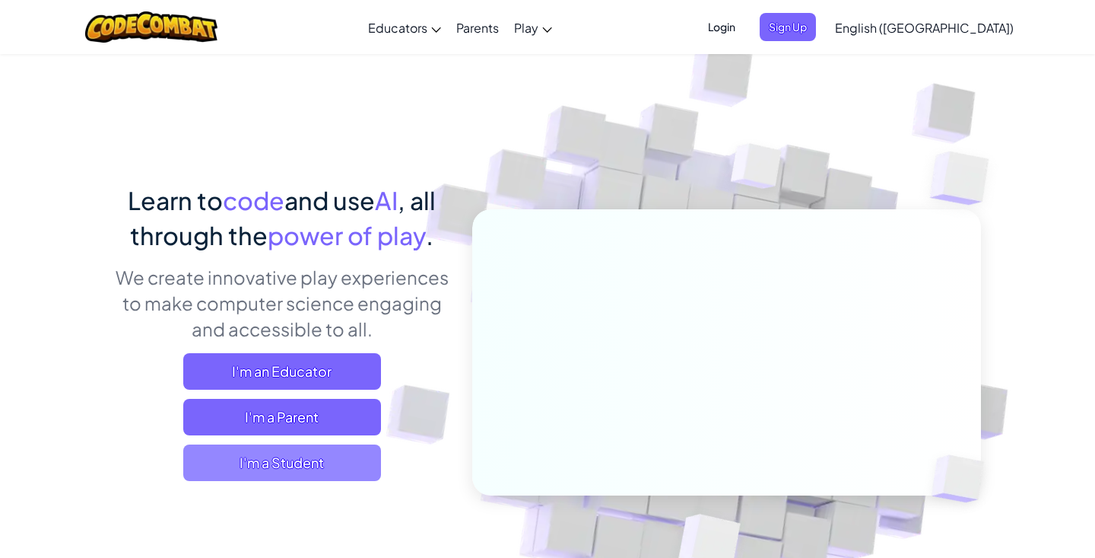
click at [300, 467] on span "I'm a Student" at bounding box center [282, 462] width 198 height 37
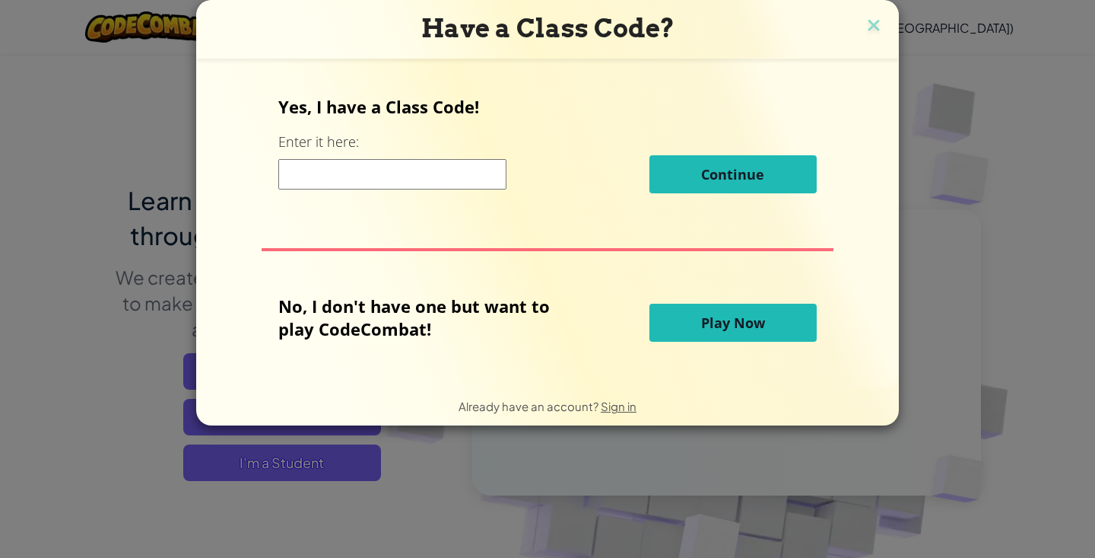
click at [742, 329] on span "Play Now" at bounding box center [733, 322] width 64 height 18
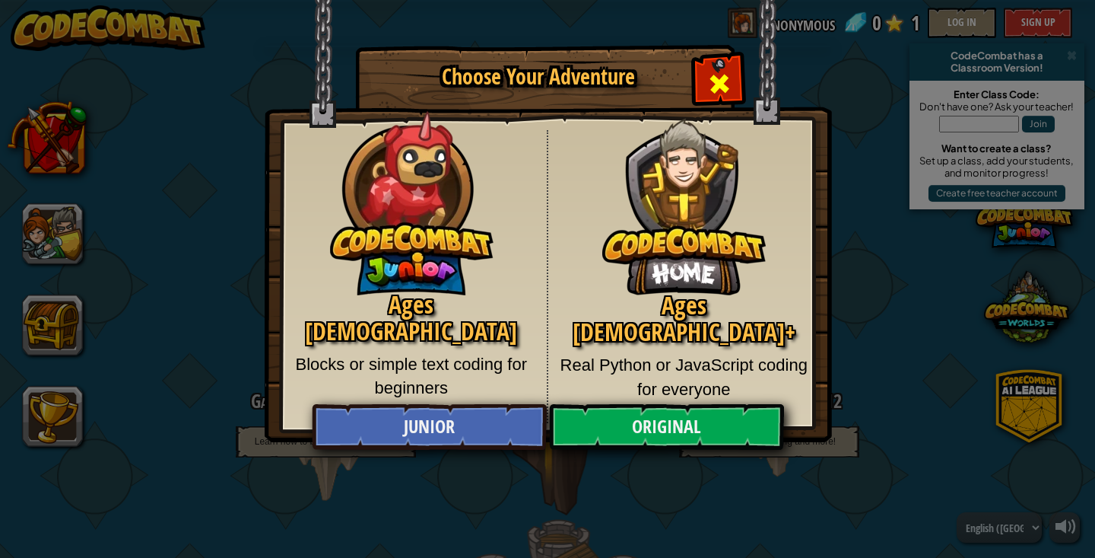
click at [726, 86] on span "Close modal" at bounding box center [719, 84] width 24 height 24
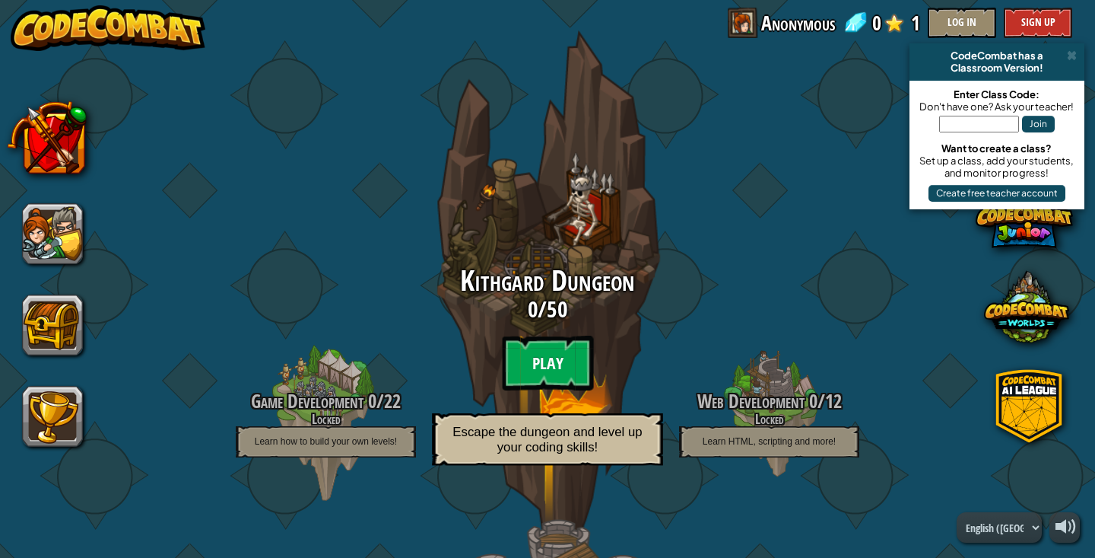
click at [542, 340] on btn "Play" at bounding box center [547, 362] width 91 height 55
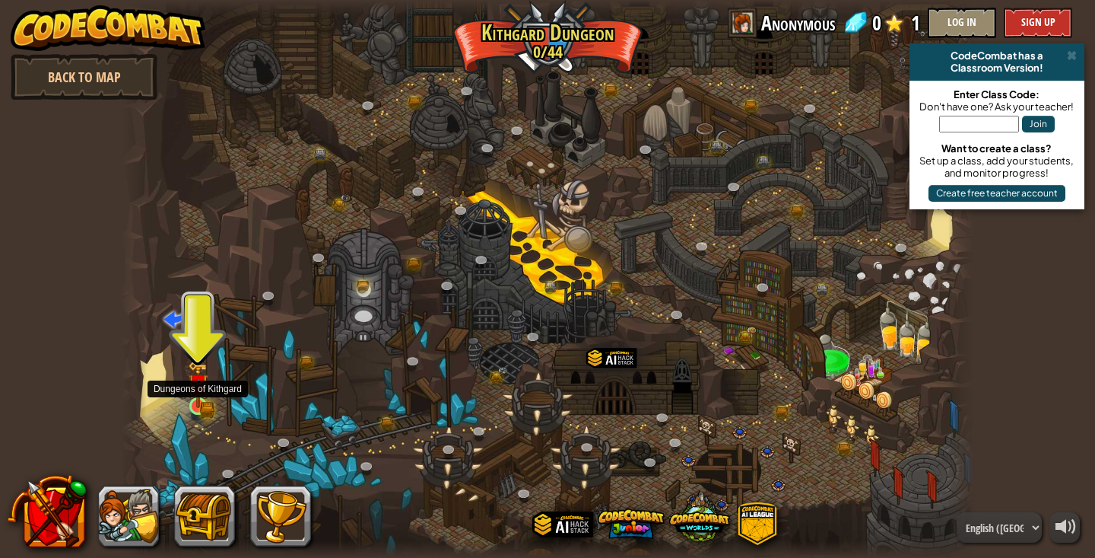
click at [191, 399] on img at bounding box center [198, 384] width 21 height 46
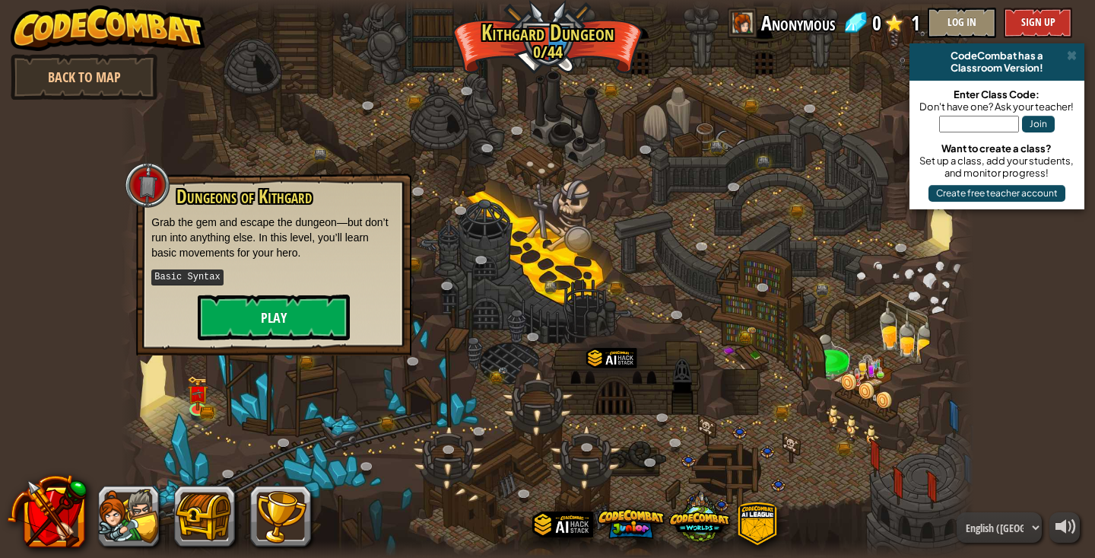
click at [246, 319] on button "Play" at bounding box center [274, 317] width 152 height 46
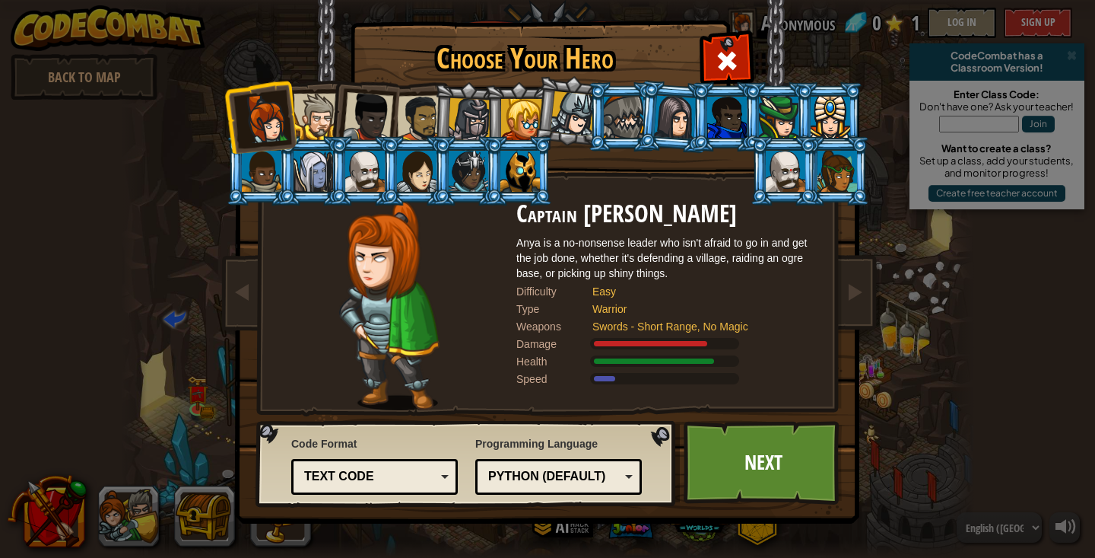
click at [402, 476] on div "Text code" at bounding box center [370, 476] width 132 height 17
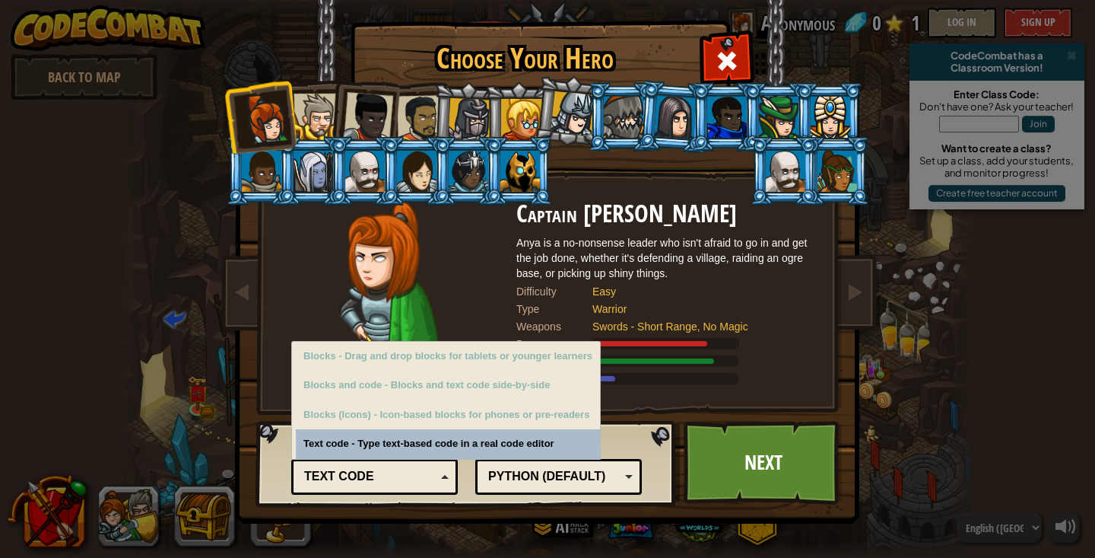
click at [402, 476] on div "Text code" at bounding box center [370, 476] width 132 height 17
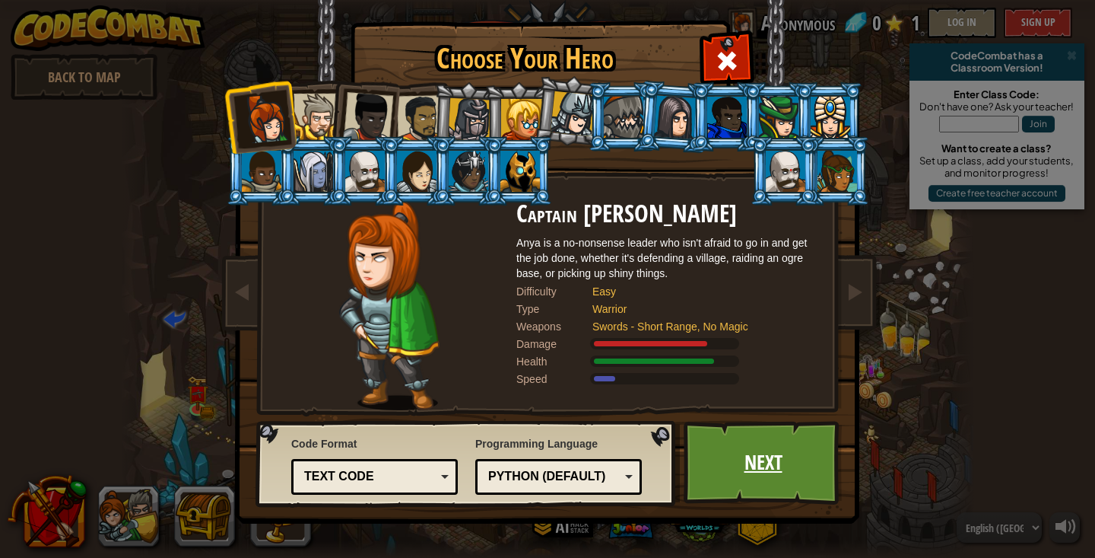
click at [718, 453] on link "Next" at bounding box center [763, 463] width 159 height 84
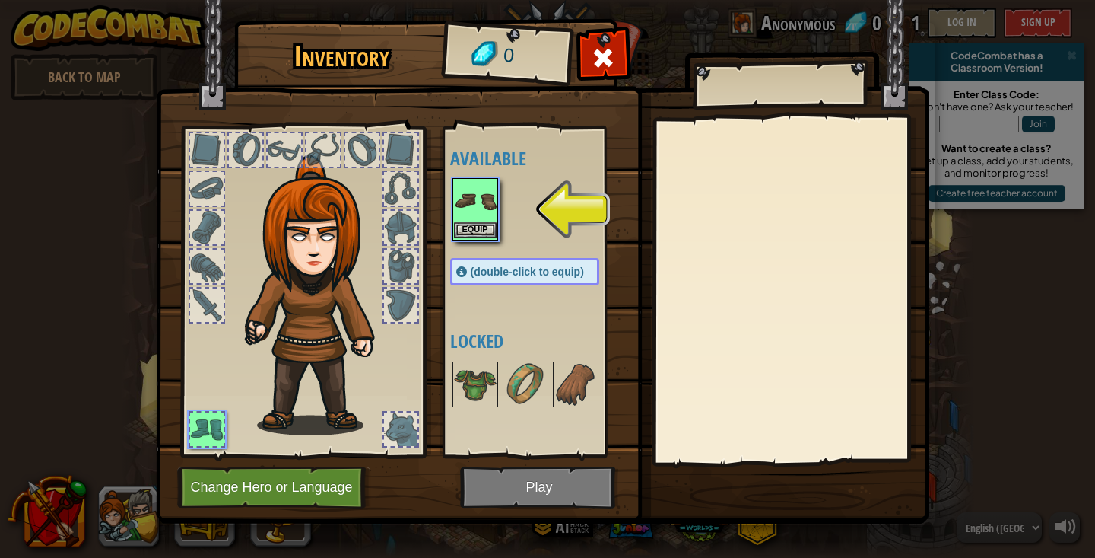
click at [485, 235] on button "Equip" at bounding box center [475, 230] width 43 height 16
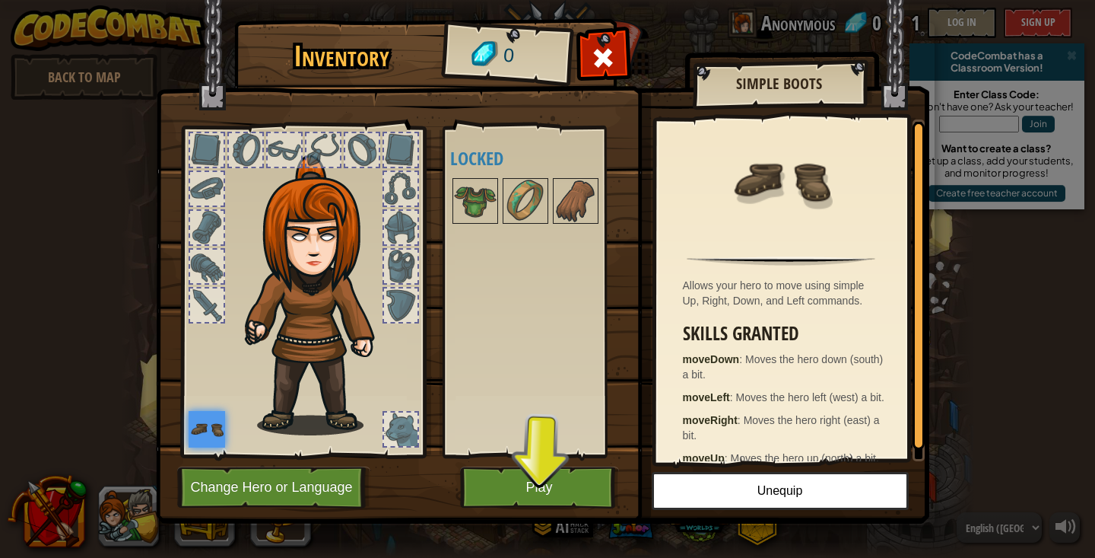
click at [570, 479] on button "Play" at bounding box center [539, 487] width 159 height 42
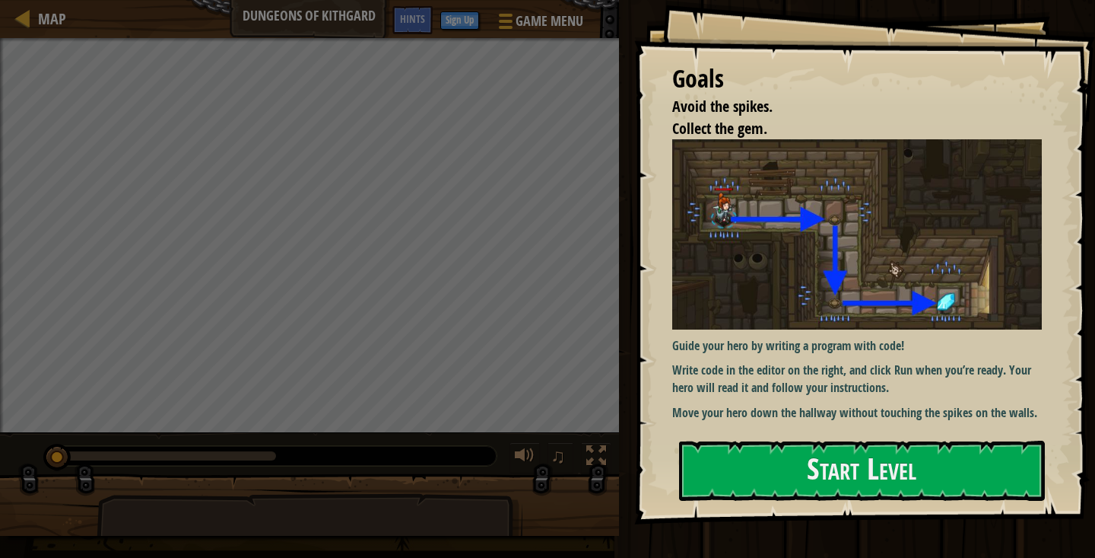
drag, startPoint x: 796, startPoint y: 266, endPoint x: 788, endPoint y: 320, distance: 53.9
click at [796, 266] on img at bounding box center [857, 233] width 370 height 189
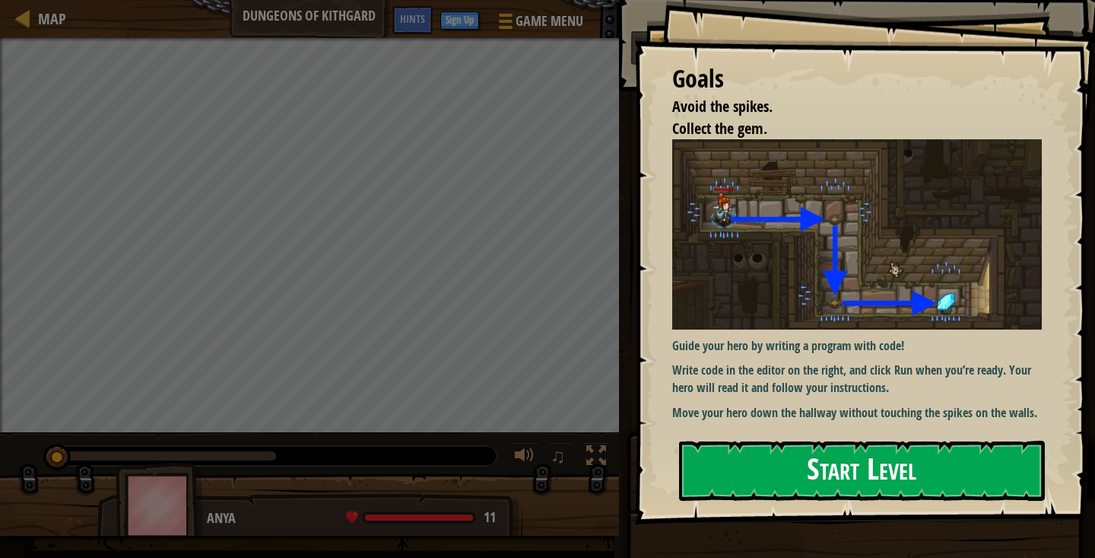
click at [734, 456] on button "Start Level" at bounding box center [862, 470] width 366 height 60
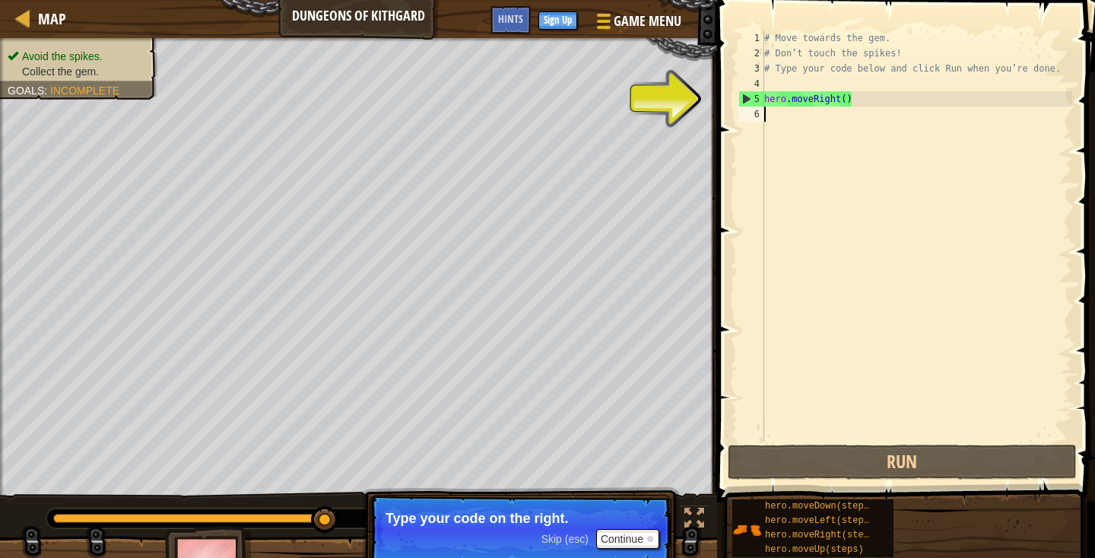
click at [827, 160] on div "# Move towards the gem. # Don’t touch the spikes! # Type your code below and cl…" at bounding box center [916, 250] width 311 height 441
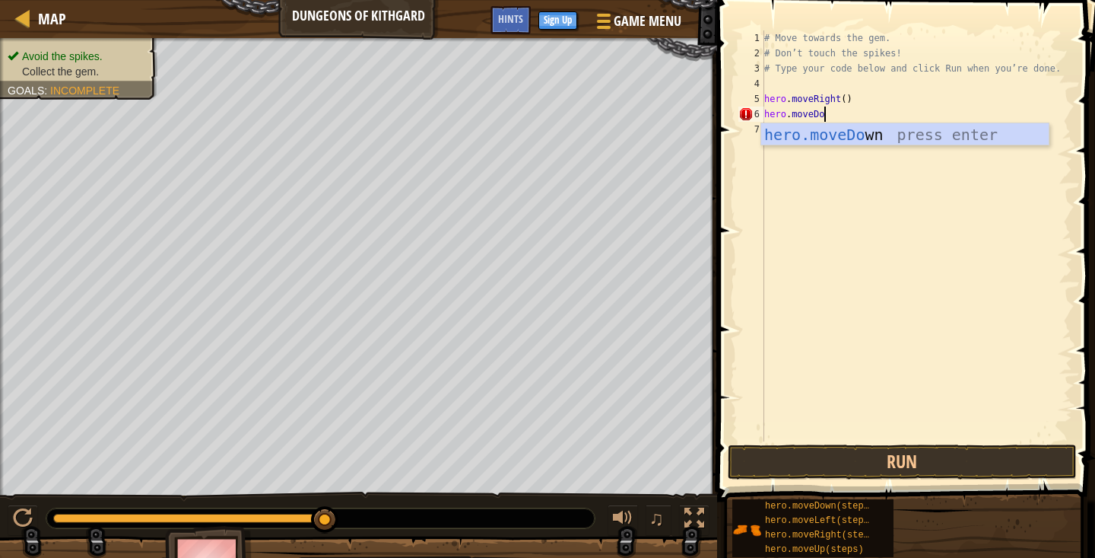
scroll to position [7, 5]
type textarea "hero.moveDown"
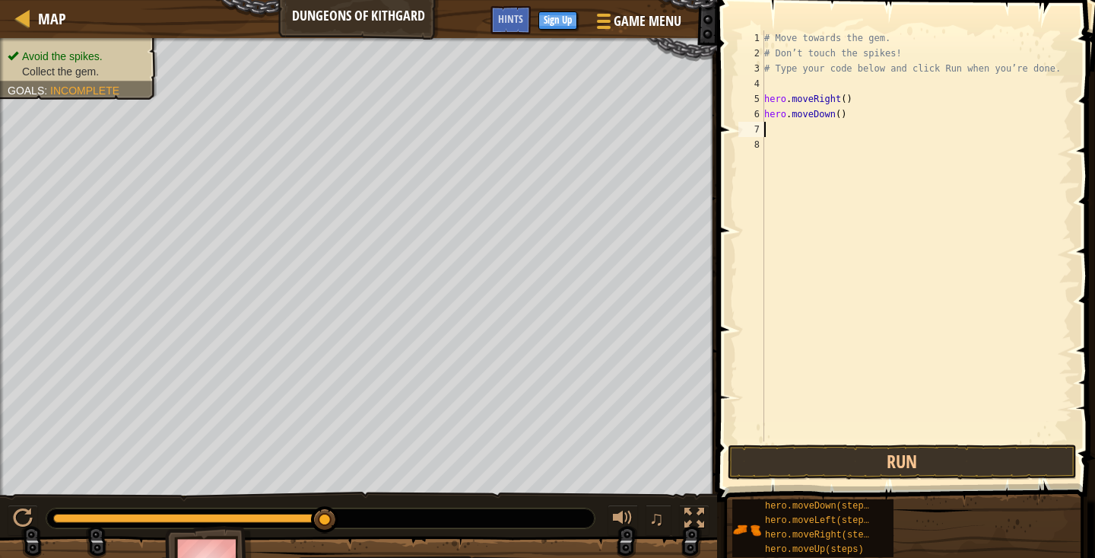
scroll to position [7, 0]
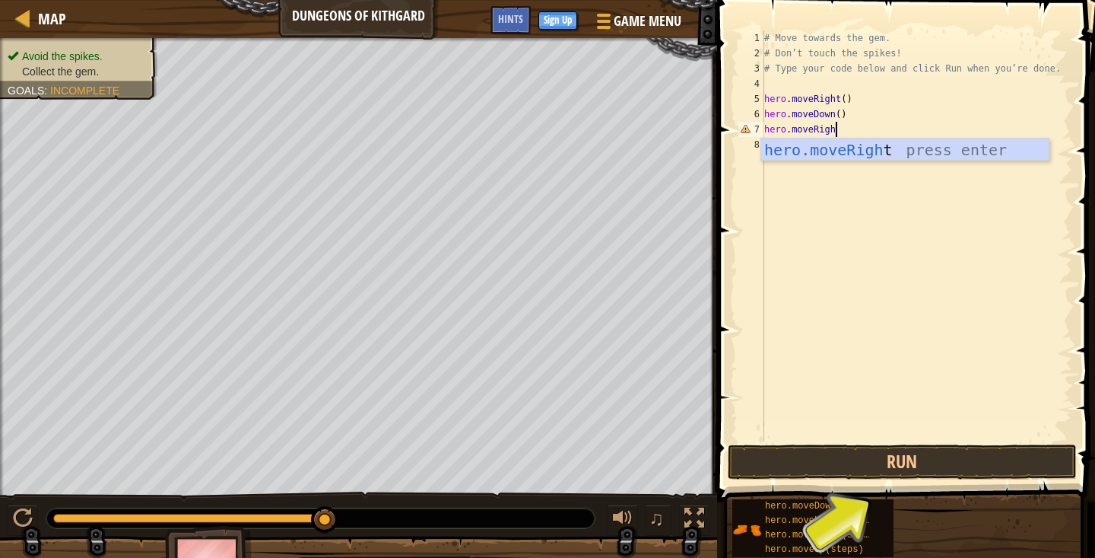
type textarea "hero.moveRight"
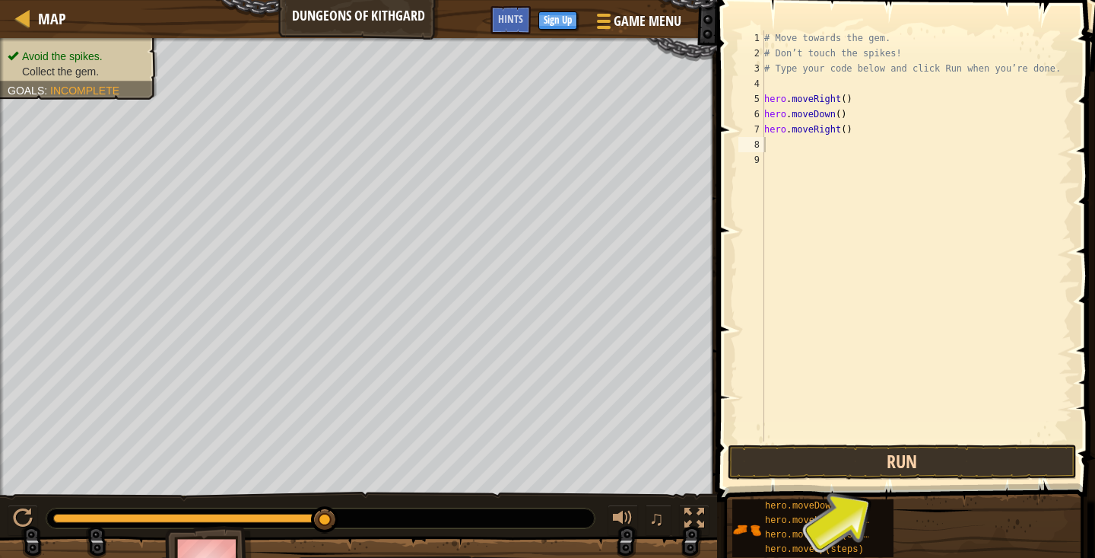
click at [925, 454] on button "Run" at bounding box center [902, 461] width 349 height 35
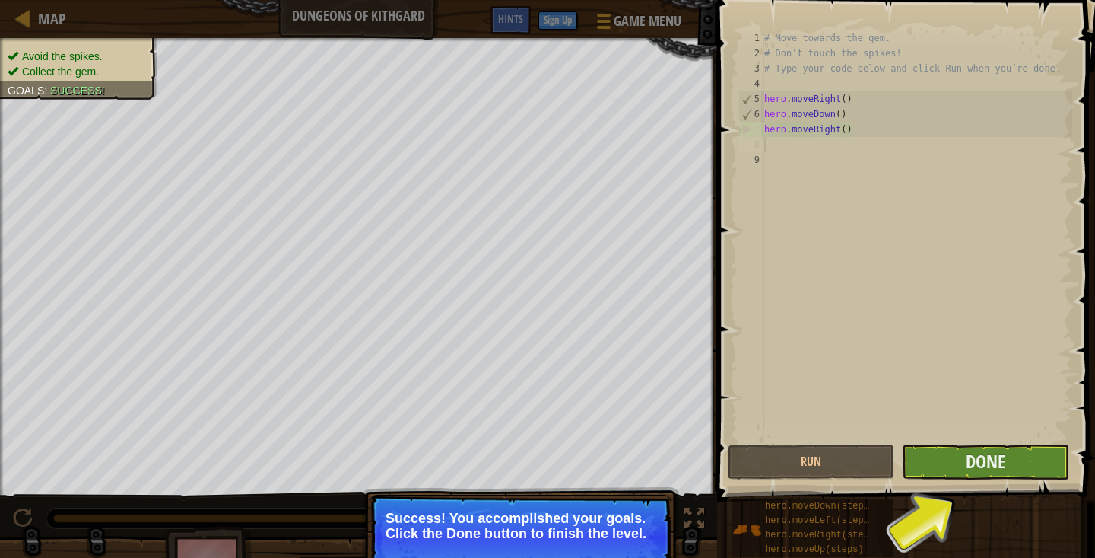
click at [950, 475] on button "Done" at bounding box center [985, 461] width 167 height 35
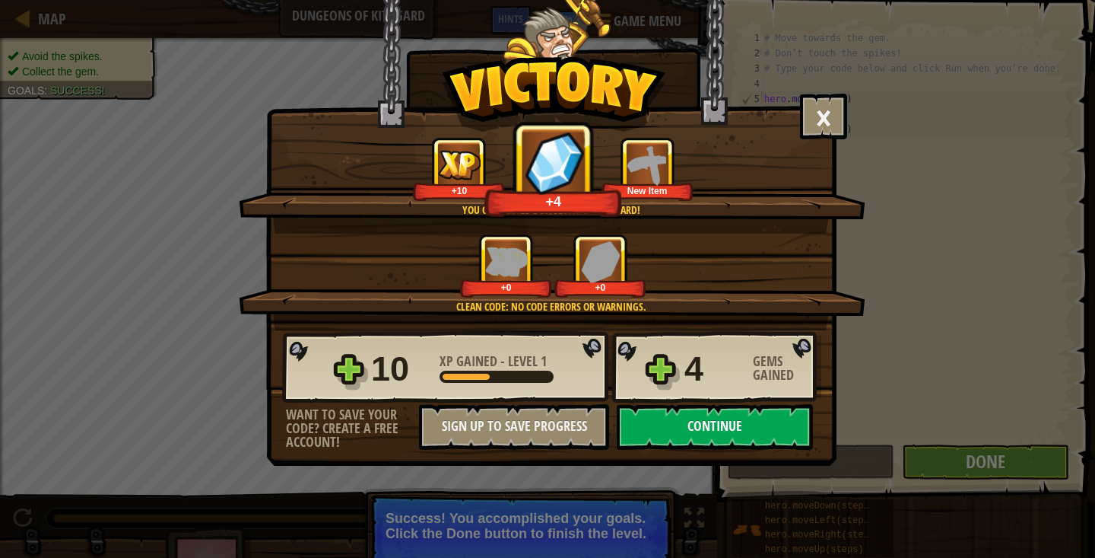
click at [726, 421] on button "Continue" at bounding box center [715, 427] width 196 height 46
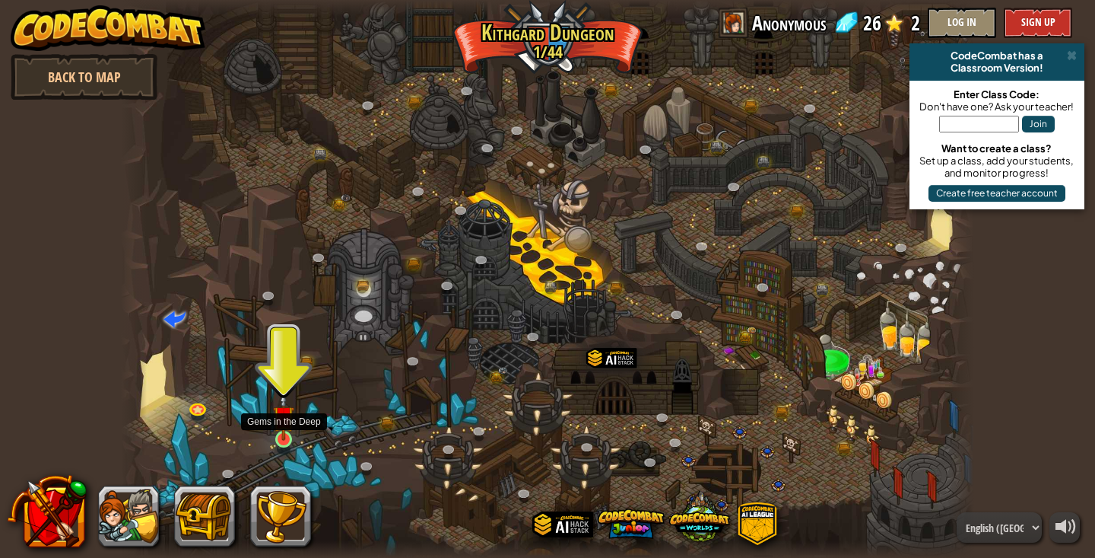
click at [285, 429] on img at bounding box center [283, 416] width 21 height 49
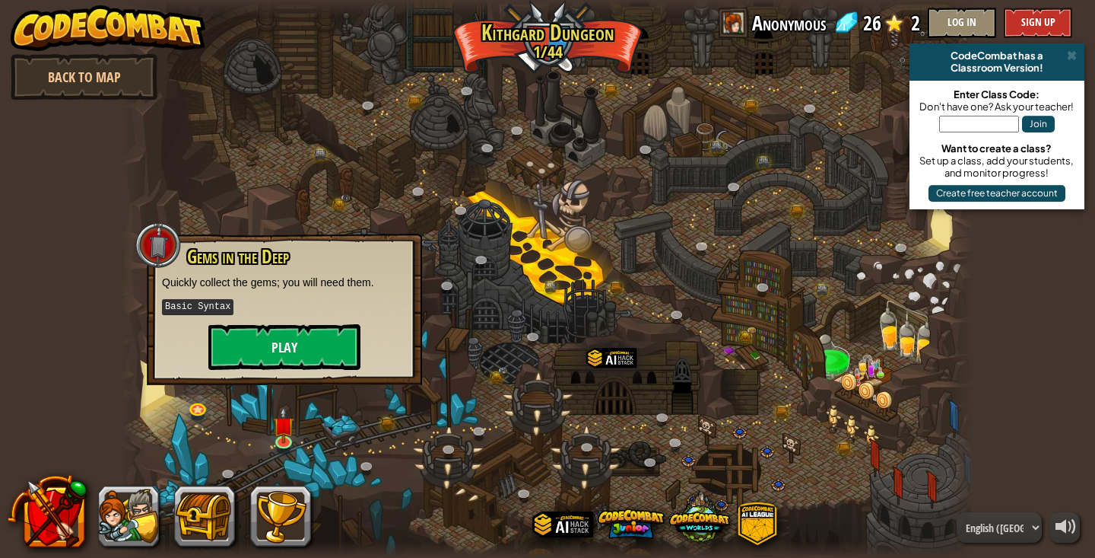
click at [314, 339] on button "Play" at bounding box center [284, 347] width 152 height 46
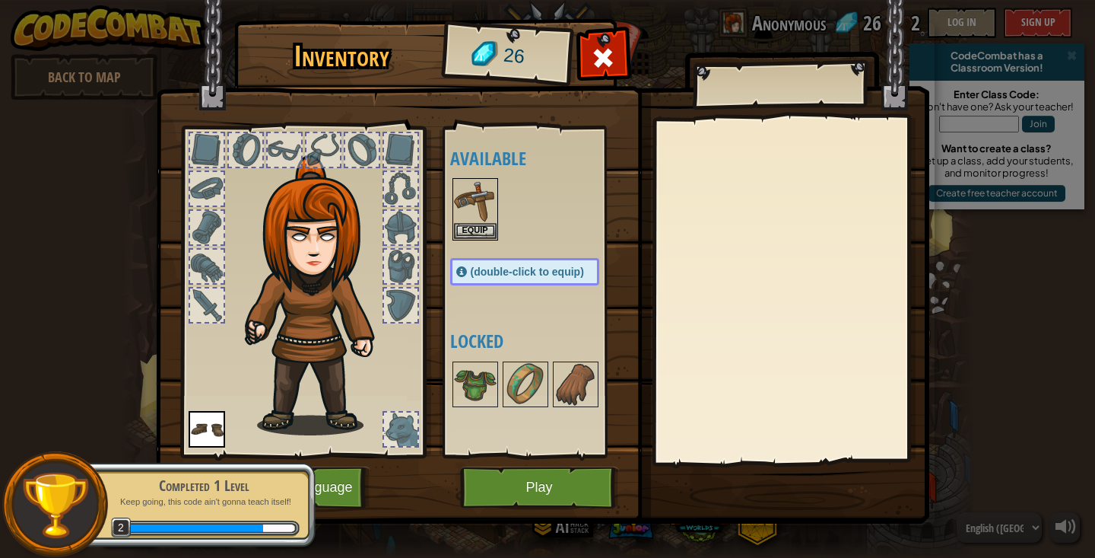
click at [498, 479] on button "Play" at bounding box center [539, 487] width 159 height 42
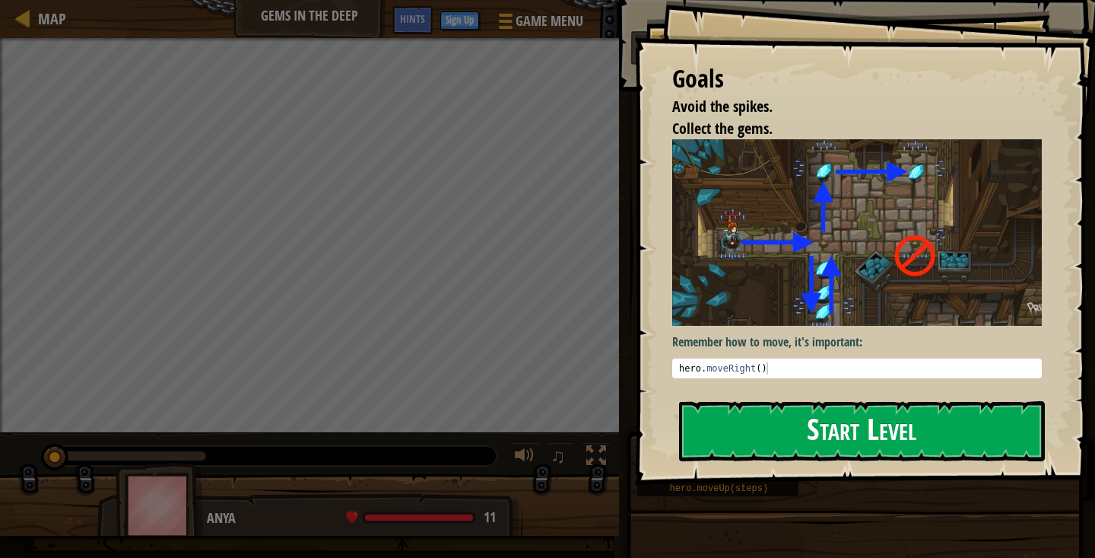
click at [872, 433] on button "Start Level" at bounding box center [862, 431] width 366 height 60
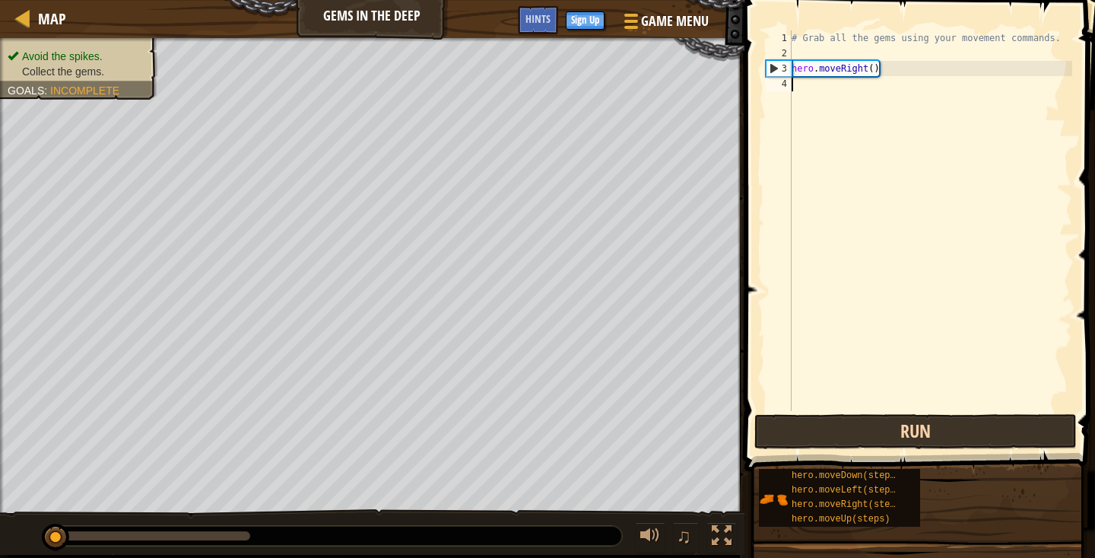
click at [873, 436] on button "Run" at bounding box center [916, 431] width 323 height 35
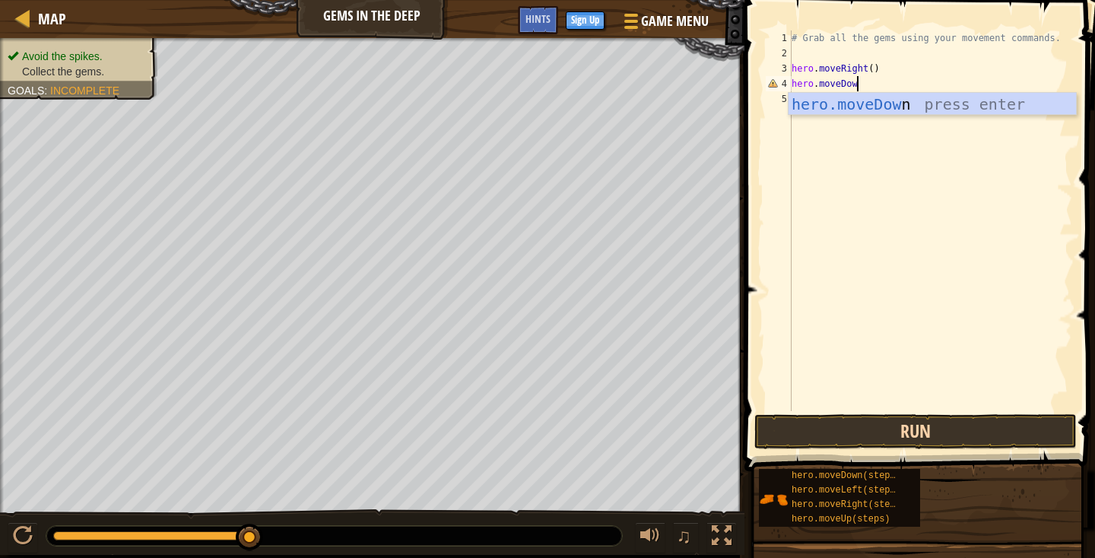
scroll to position [7, 5]
type textarea "hero.moveDown"
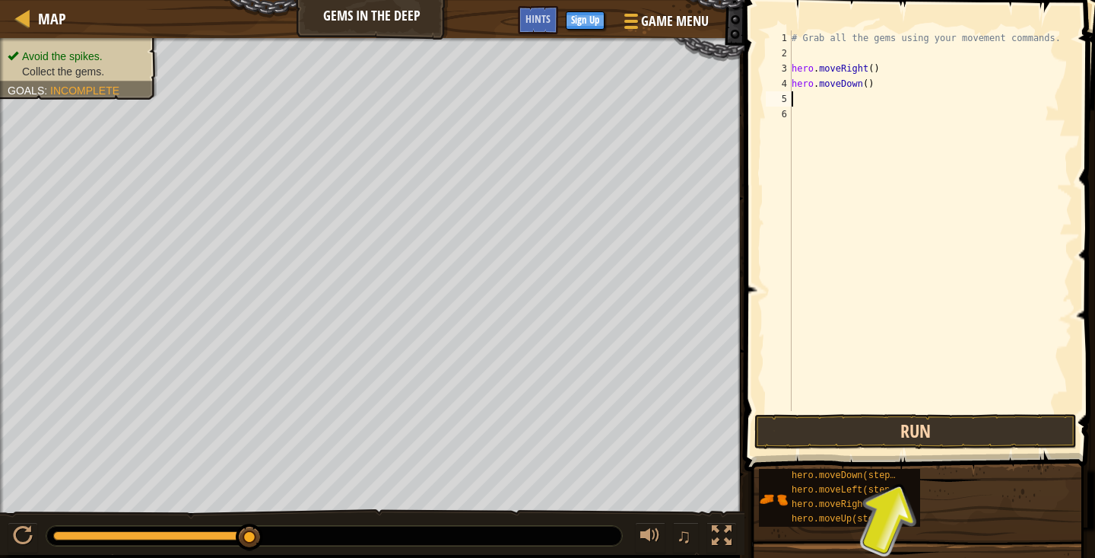
click at [935, 427] on button "Run" at bounding box center [916, 431] width 323 height 35
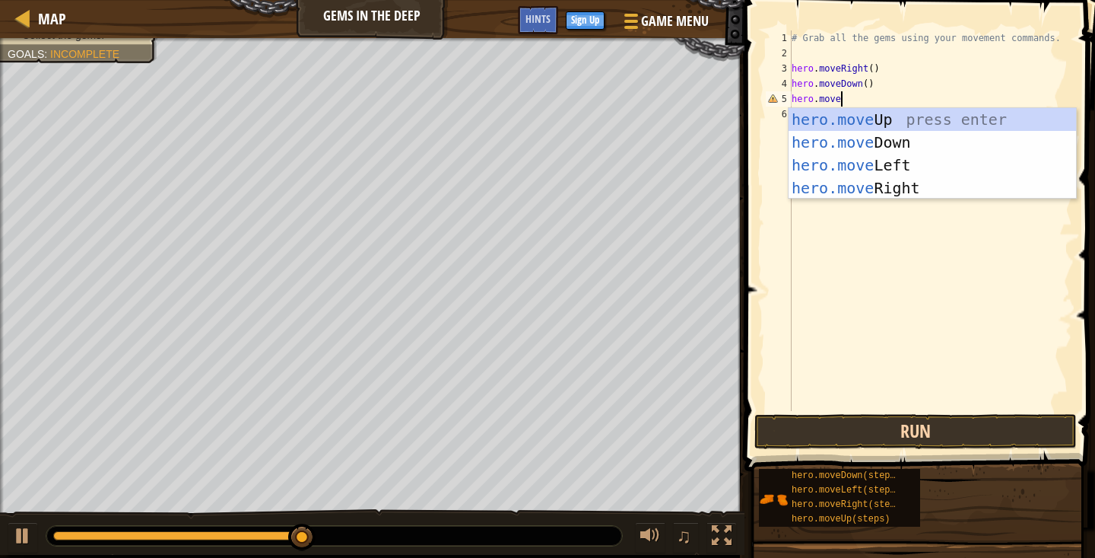
scroll to position [7, 4]
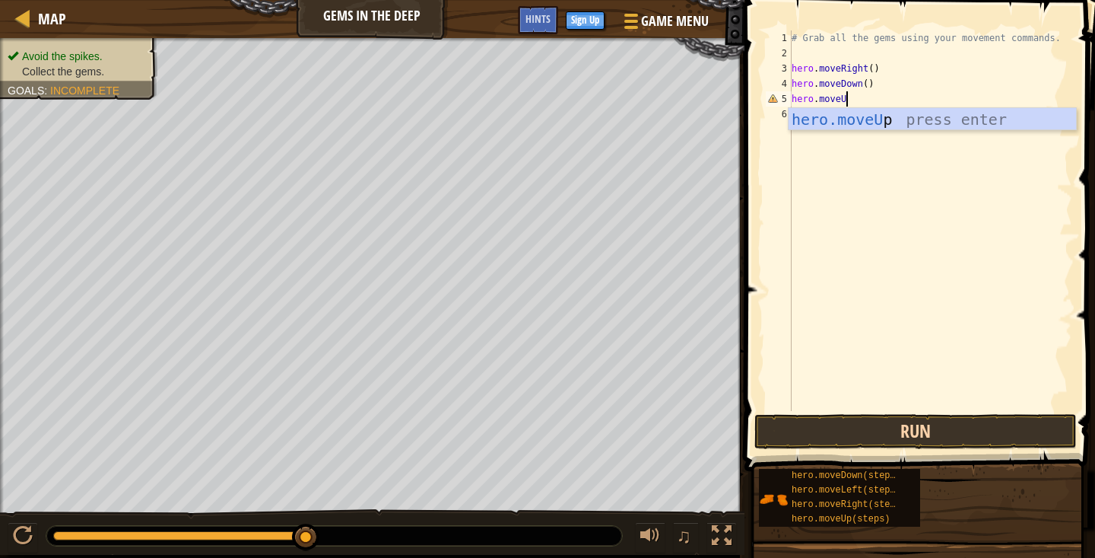
type textarea "hero.moveUo"
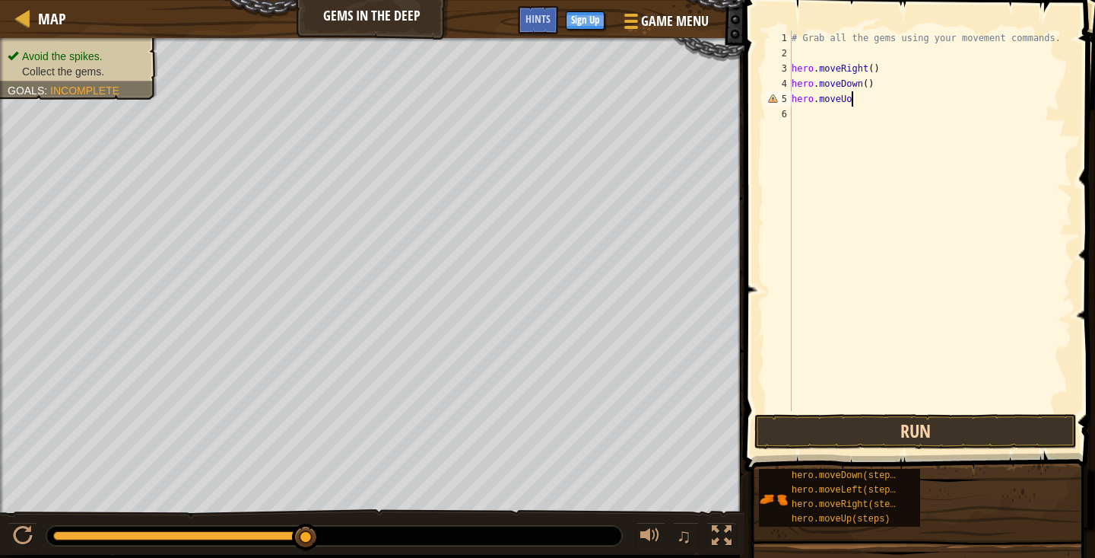
scroll to position [7, 0]
type textarea "hero.moveUp"
click at [861, 100] on div "# Grab all the gems using your movement commands. hero . moveRight ( ) hero . m…" at bounding box center [931, 235] width 284 height 411
click at [860, 100] on div "# Grab all the gems using your movement commands. hero . moveRight ( ) hero . m…" at bounding box center [931, 235] width 284 height 411
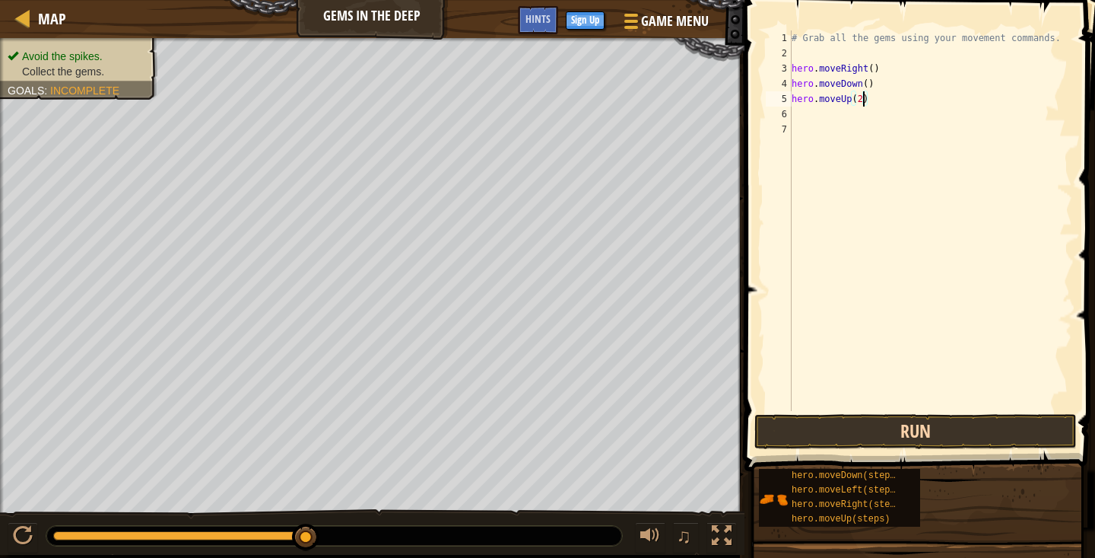
type textarea "hero.moveUp(2)"
click at [830, 423] on button "Run" at bounding box center [916, 431] width 323 height 35
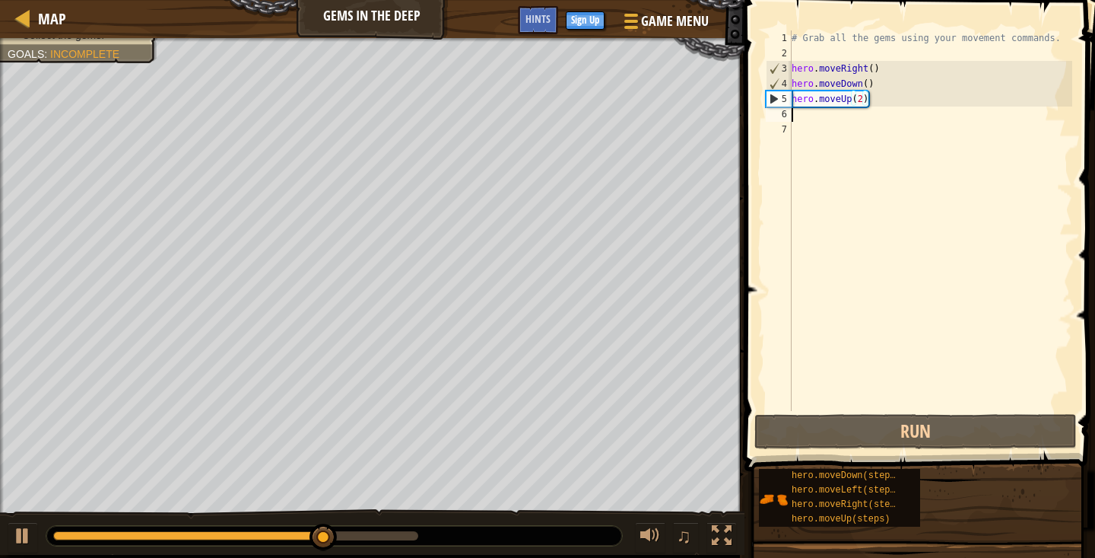
click at [832, 116] on div "# Grab all the gems using your movement commands. hero . moveRight ( ) hero . m…" at bounding box center [931, 235] width 284 height 411
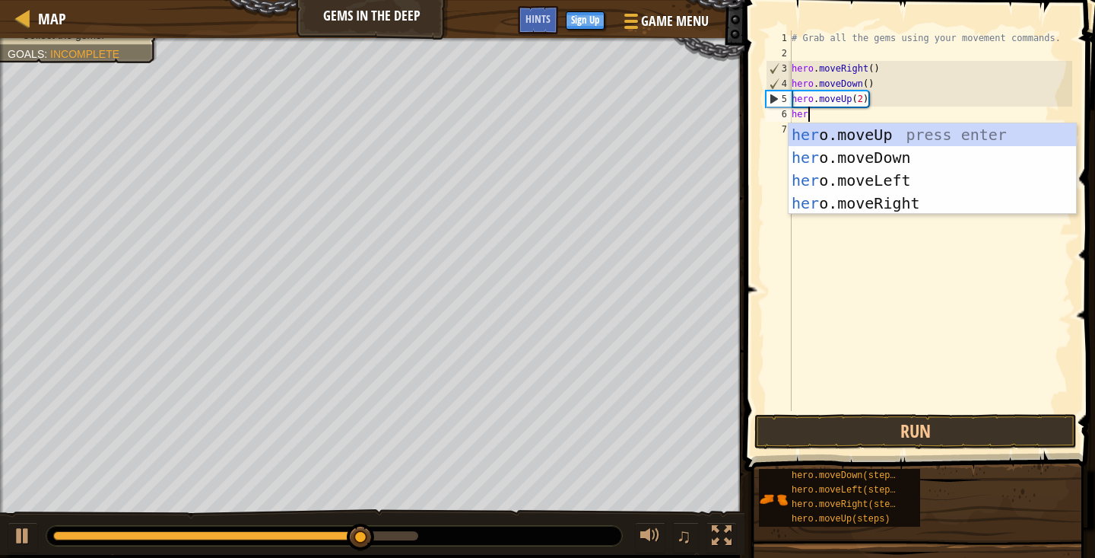
scroll to position [7, 1]
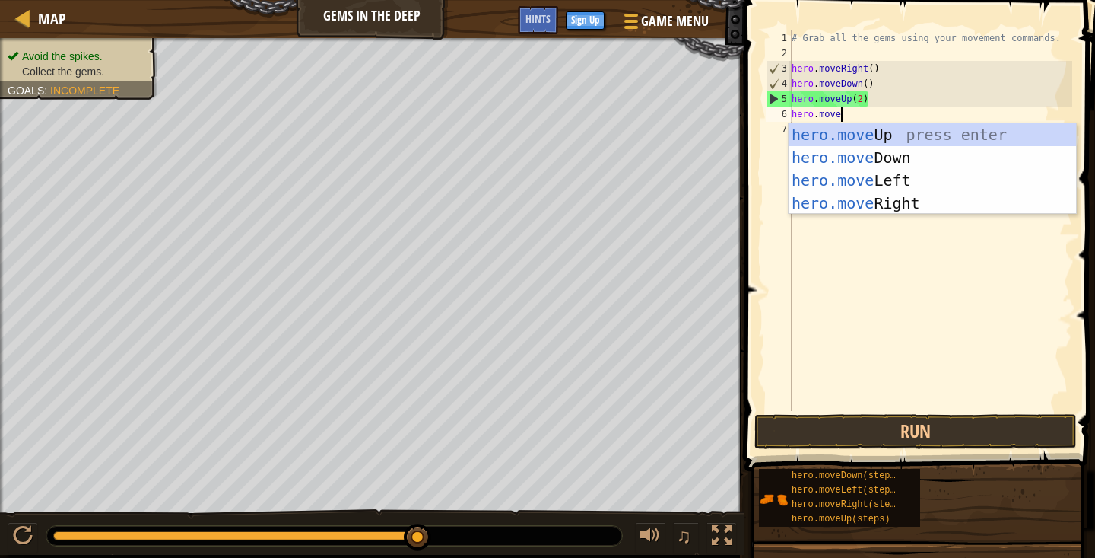
type textarea "hero.mover"
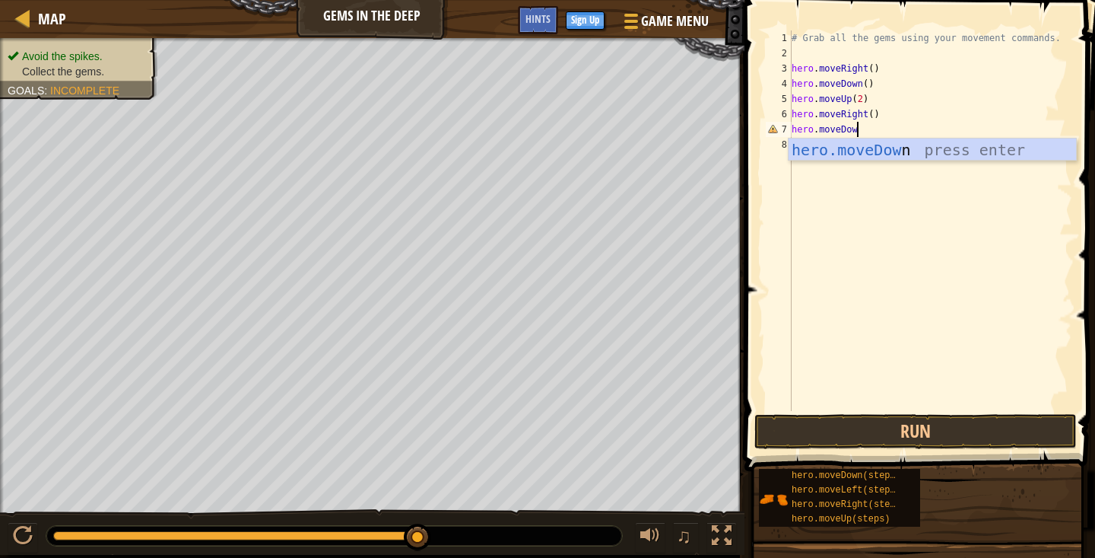
scroll to position [7, 5]
type textarea "hero.moveDown"
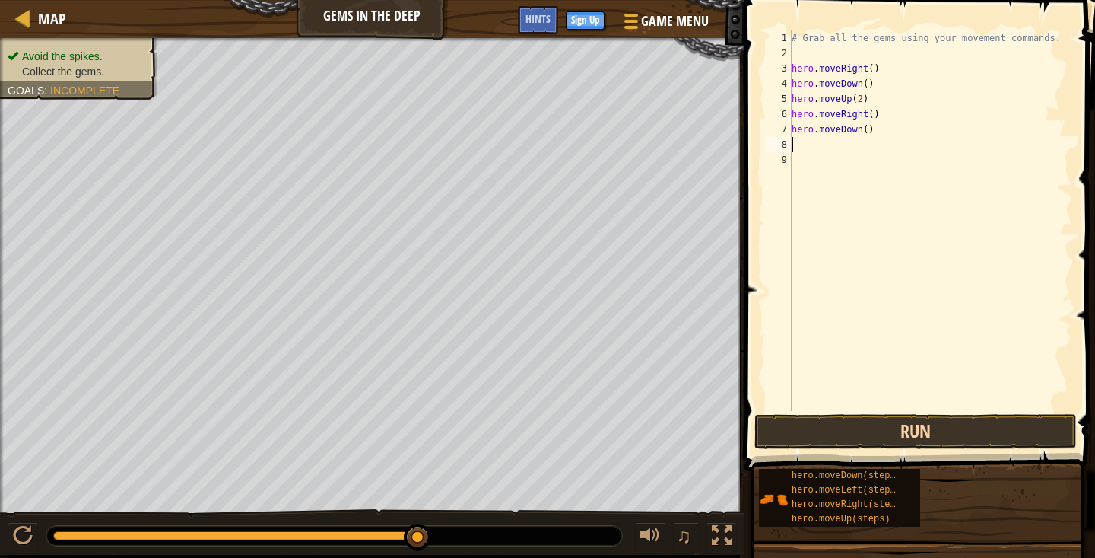
click at [927, 423] on button "Run" at bounding box center [916, 431] width 323 height 35
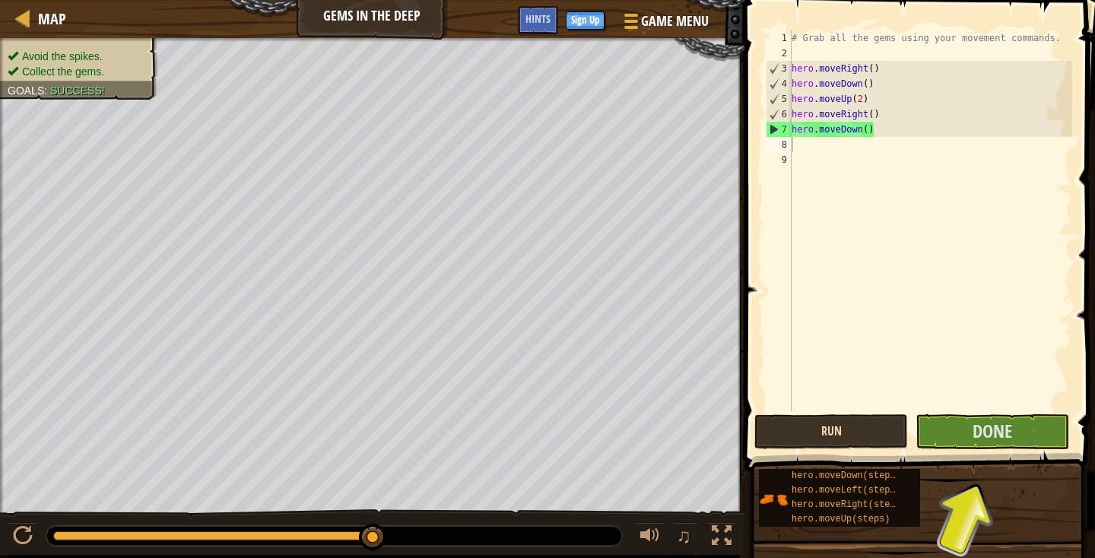
click at [927, 423] on button "Done" at bounding box center [993, 431] width 154 height 35
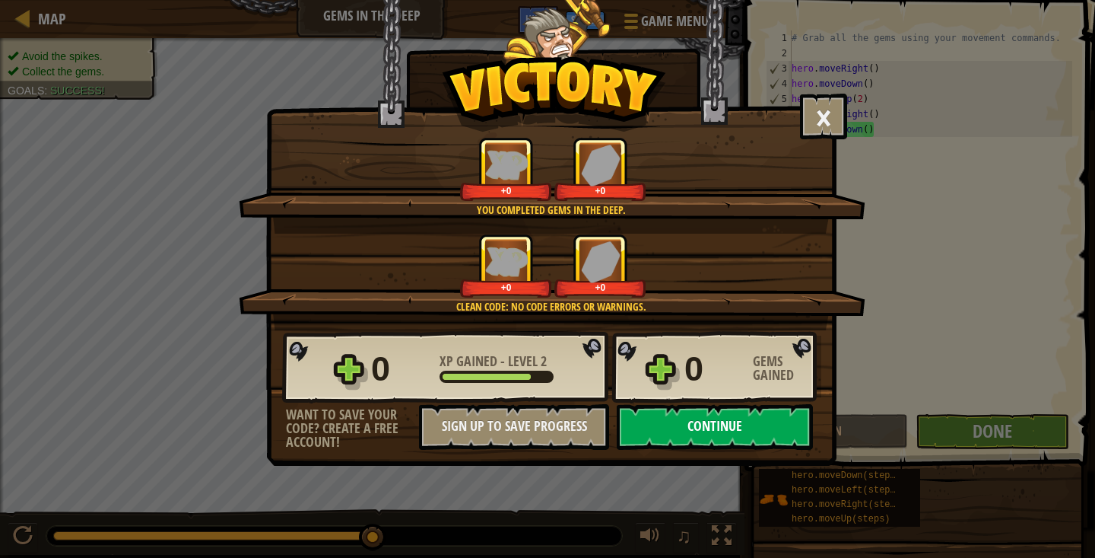
click at [736, 433] on button "Continue" at bounding box center [715, 427] width 196 height 46
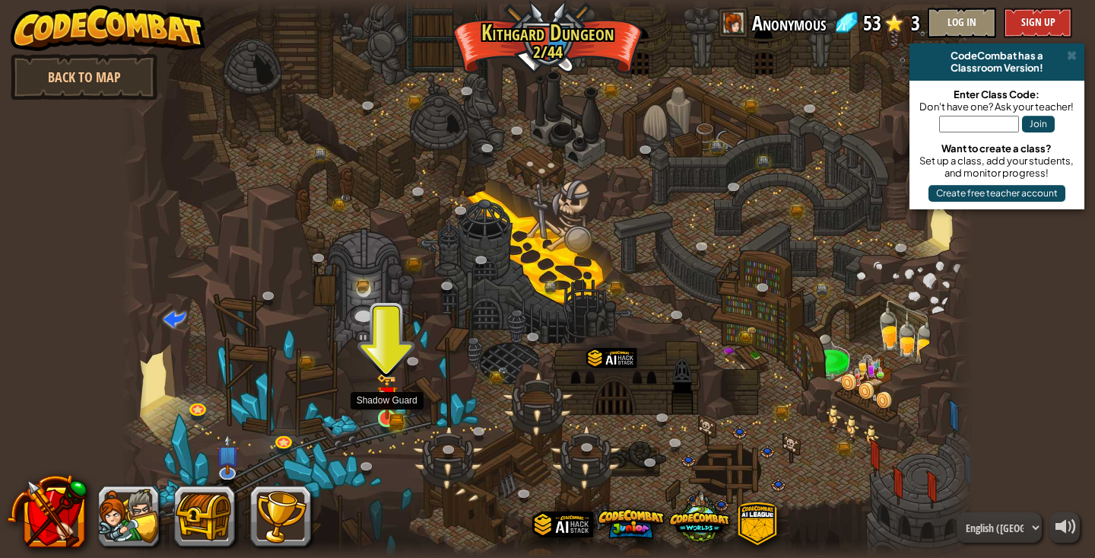
click at [384, 402] on img at bounding box center [386, 396] width 12 height 12
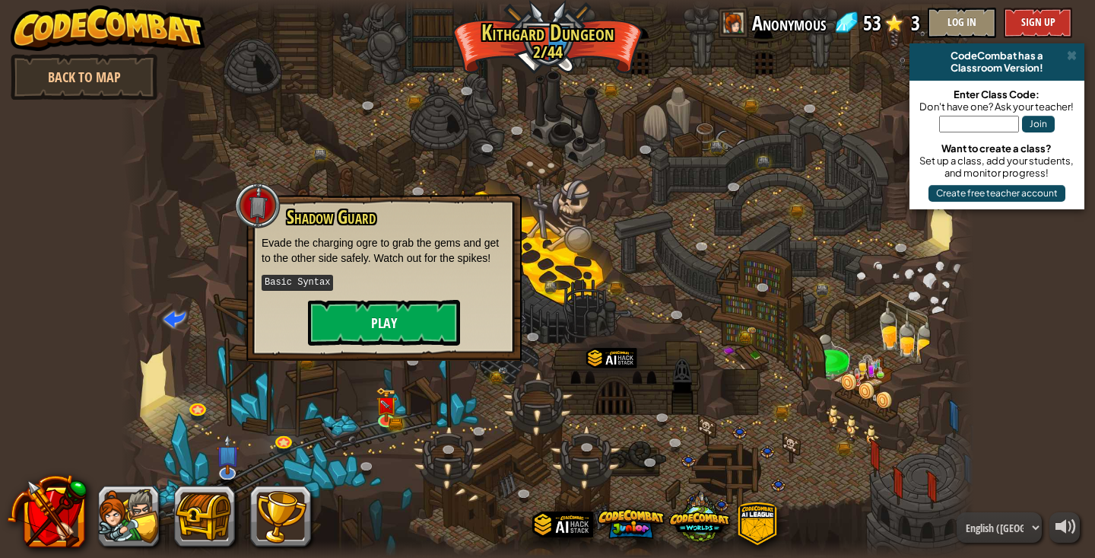
click at [385, 329] on button "Play" at bounding box center [384, 323] width 152 height 46
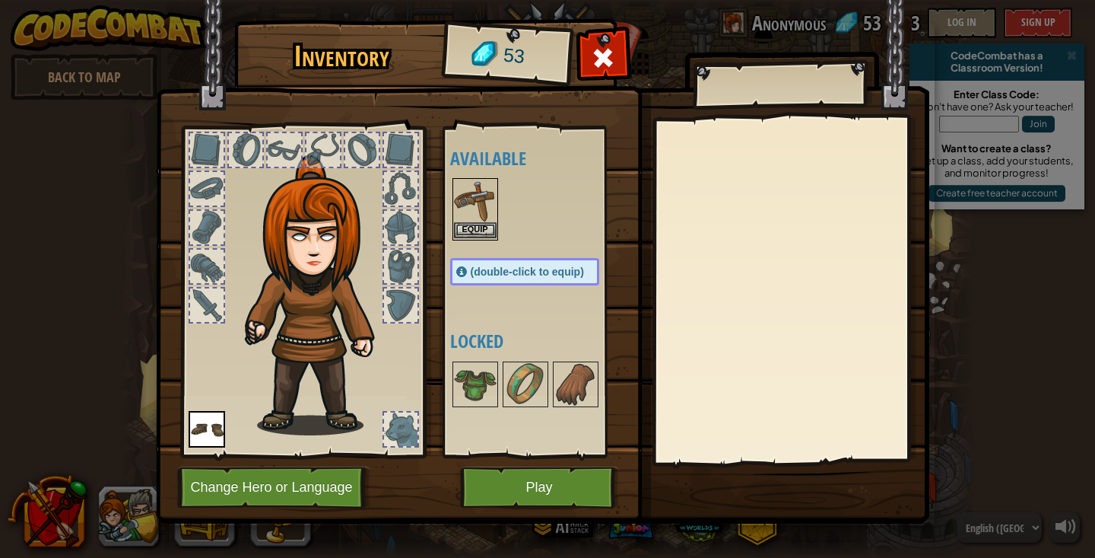
click at [466, 224] on button "Equip" at bounding box center [475, 230] width 43 height 16
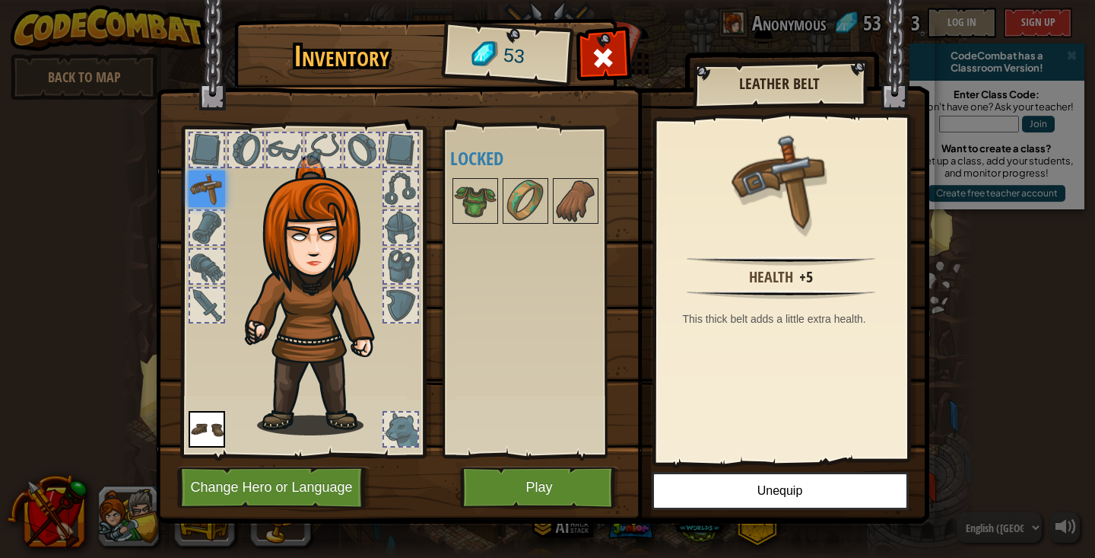
click at [596, 469] on button "Play" at bounding box center [539, 487] width 159 height 42
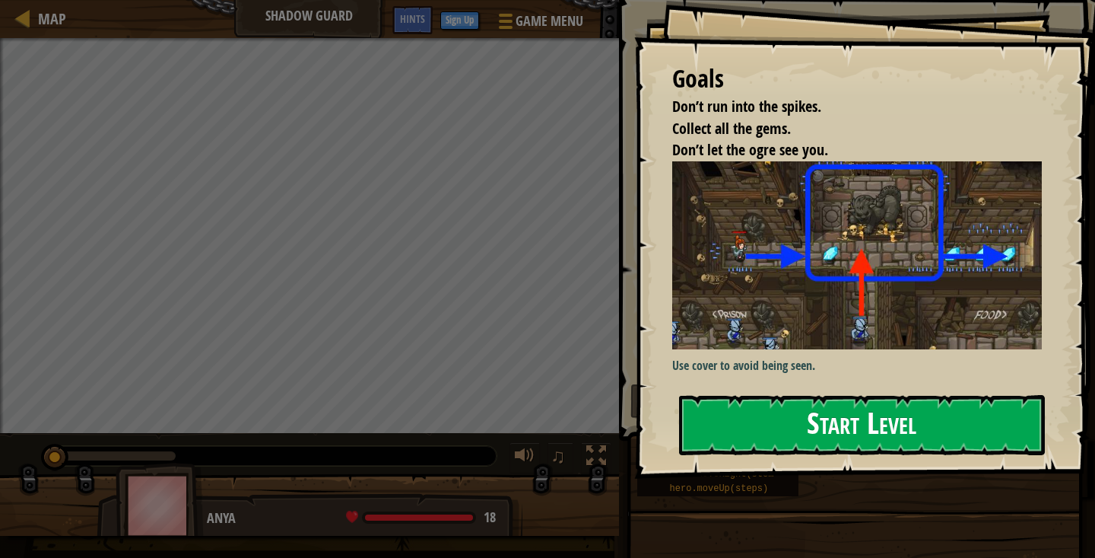
click at [833, 404] on button "Start Level" at bounding box center [862, 425] width 366 height 60
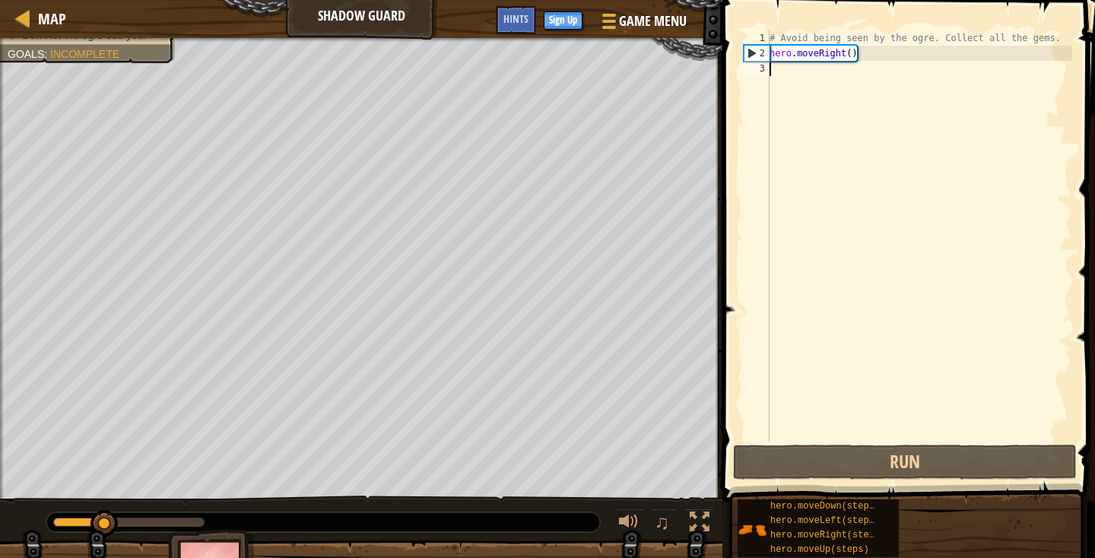
click at [796, 71] on div "# Avoid being seen by the ogre. Collect all the gems. hero . moveRight ( )" at bounding box center [920, 250] width 306 height 441
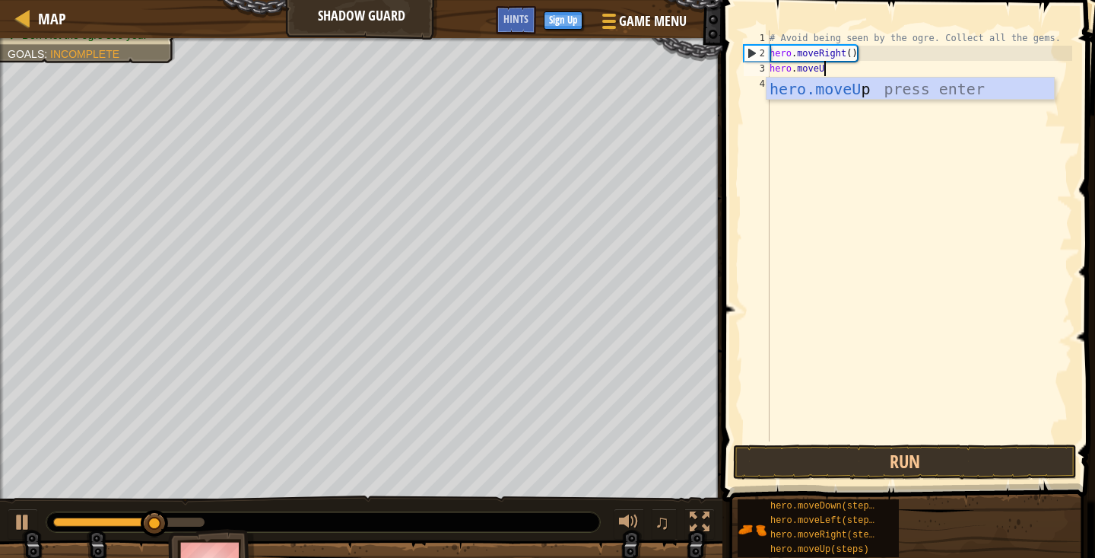
scroll to position [7, 5]
type textarea "hero.moveUp"
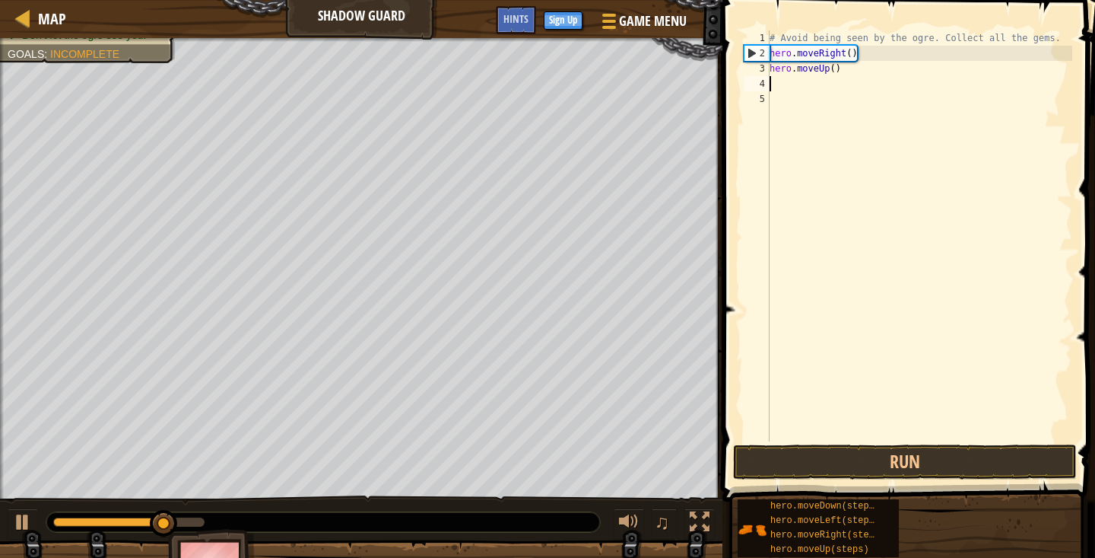
scroll to position [7, 0]
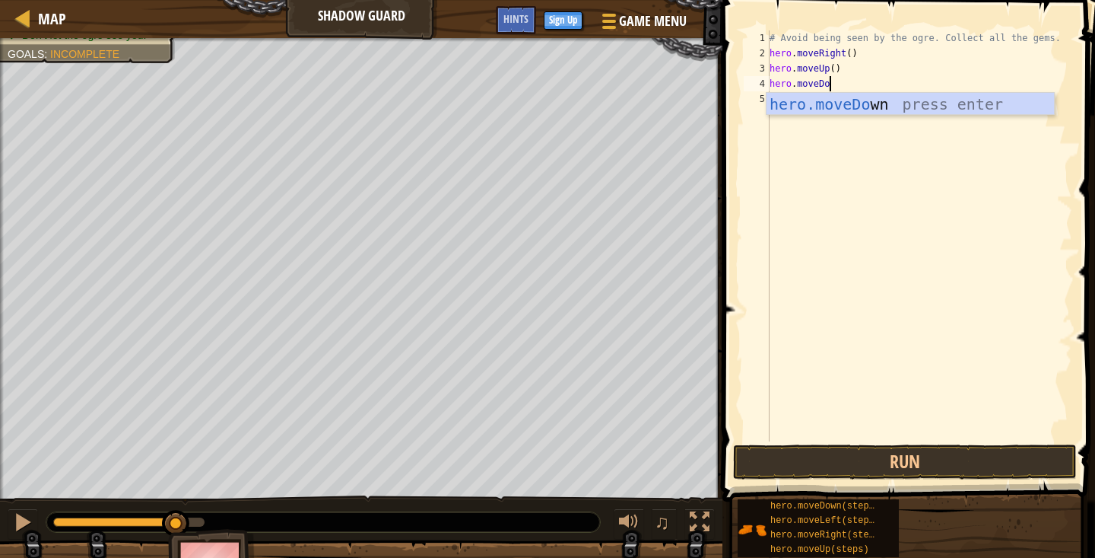
type textarea "hero.moveDown"
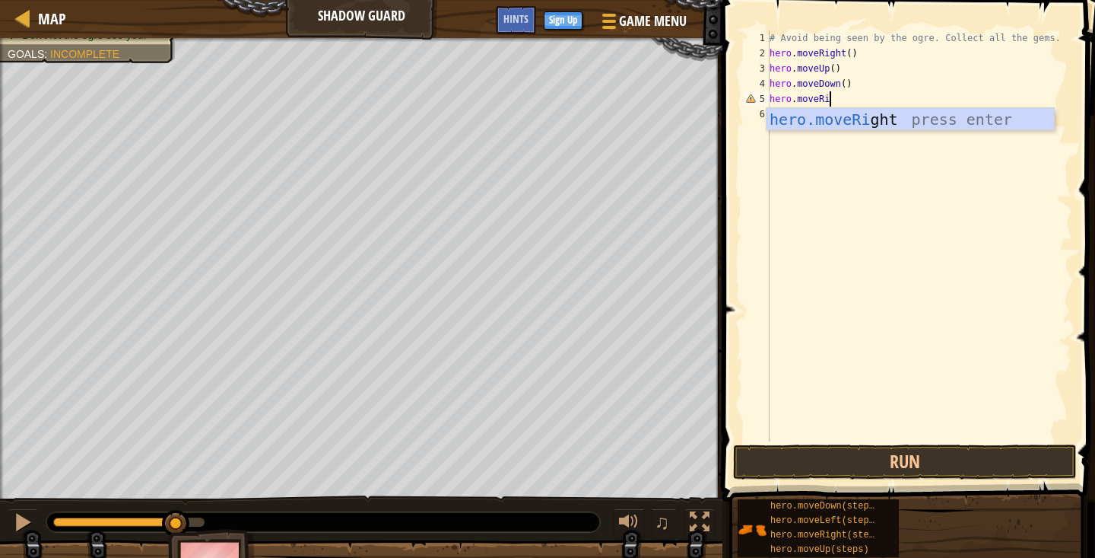
scroll to position [7, 4]
type textarea "hero.moveRight"
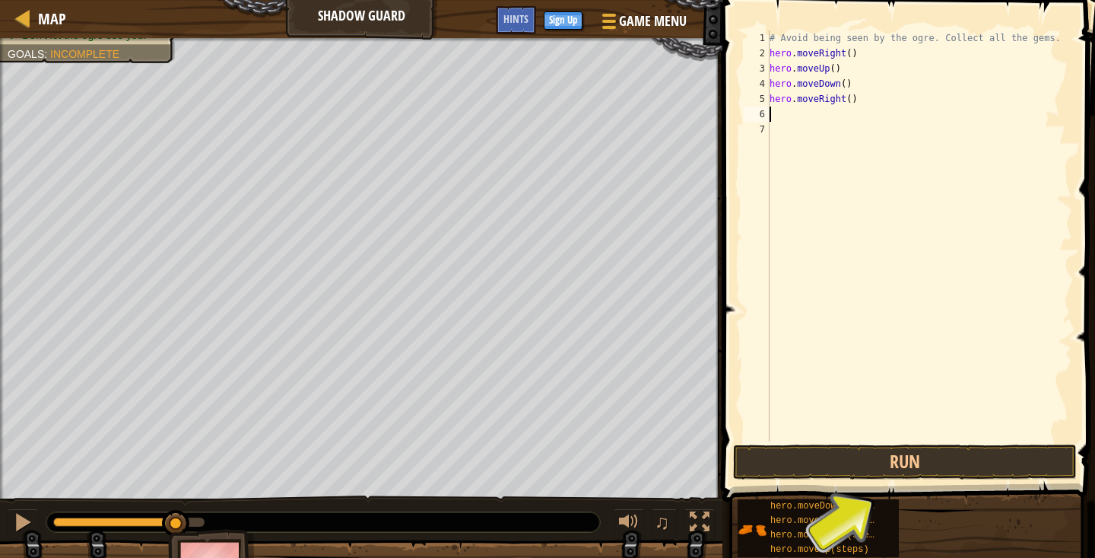
scroll to position [7, 0]
click at [865, 463] on button "Run" at bounding box center [905, 461] width 344 height 35
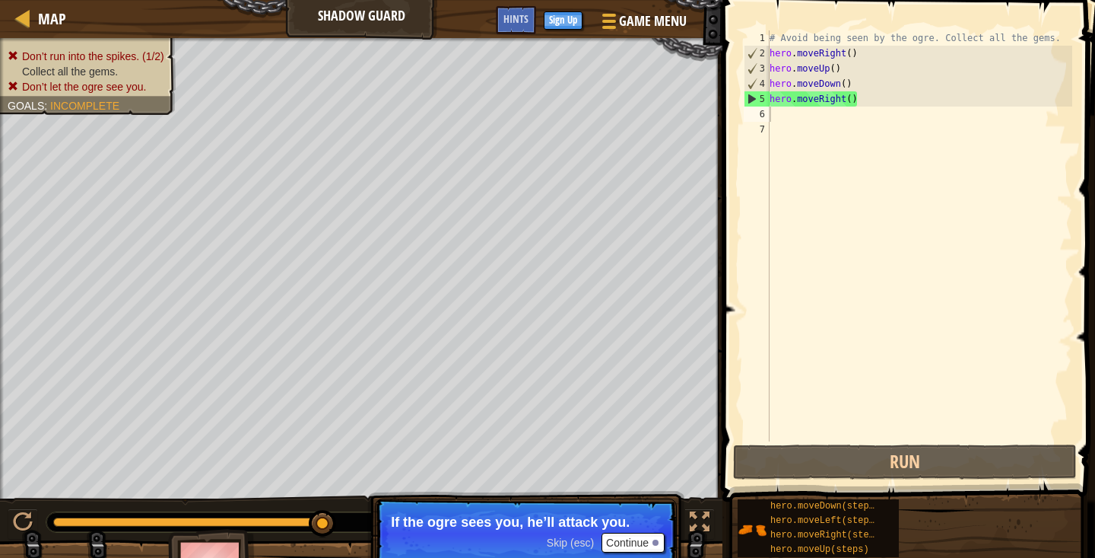
click at [650, 539] on button "Continue" at bounding box center [633, 543] width 63 height 20
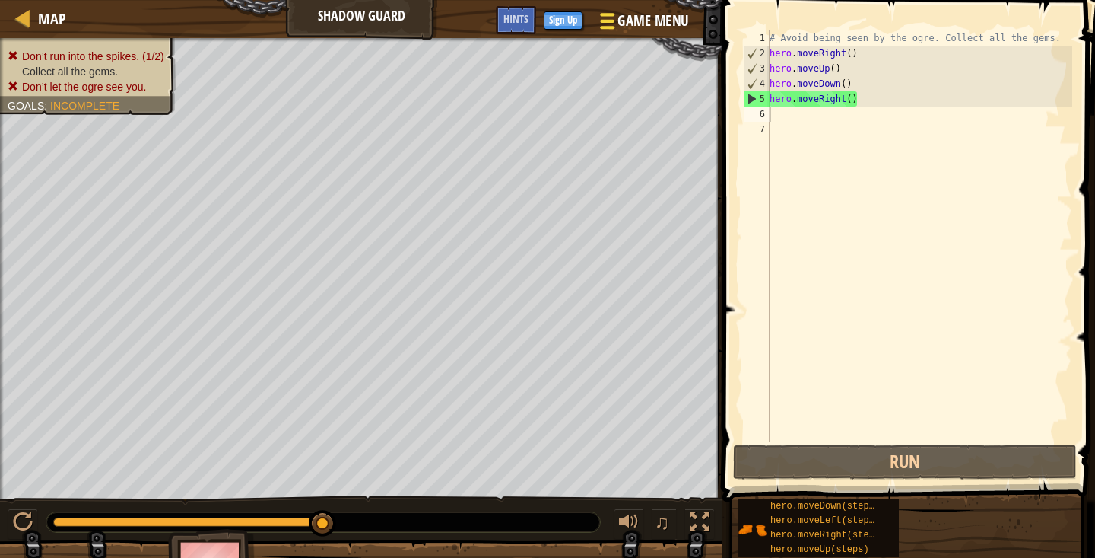
click at [659, 25] on span "Game Menu" at bounding box center [653, 21] width 71 height 21
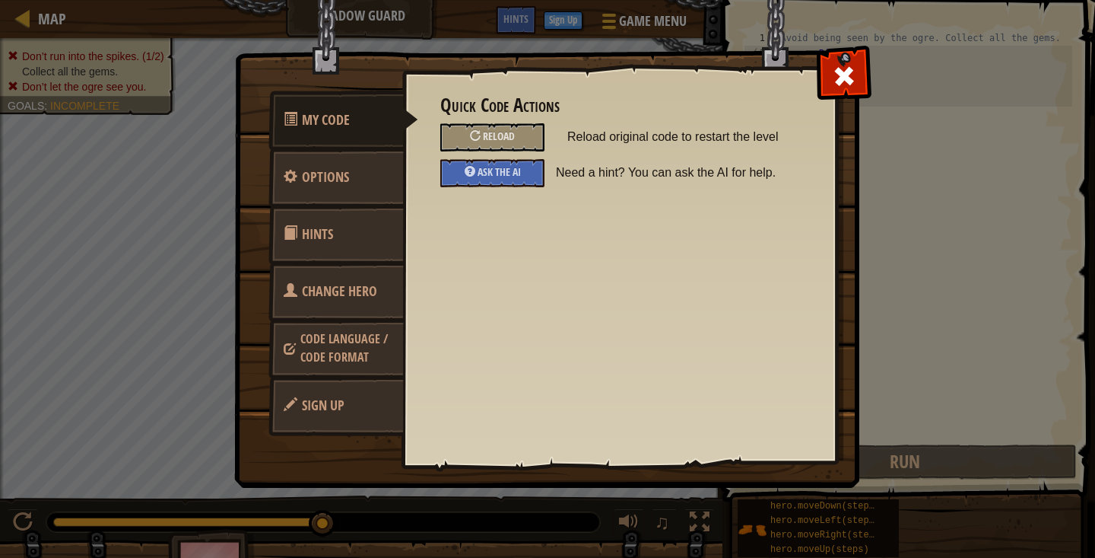
click at [370, 173] on link "Options" at bounding box center [336, 177] width 135 height 59
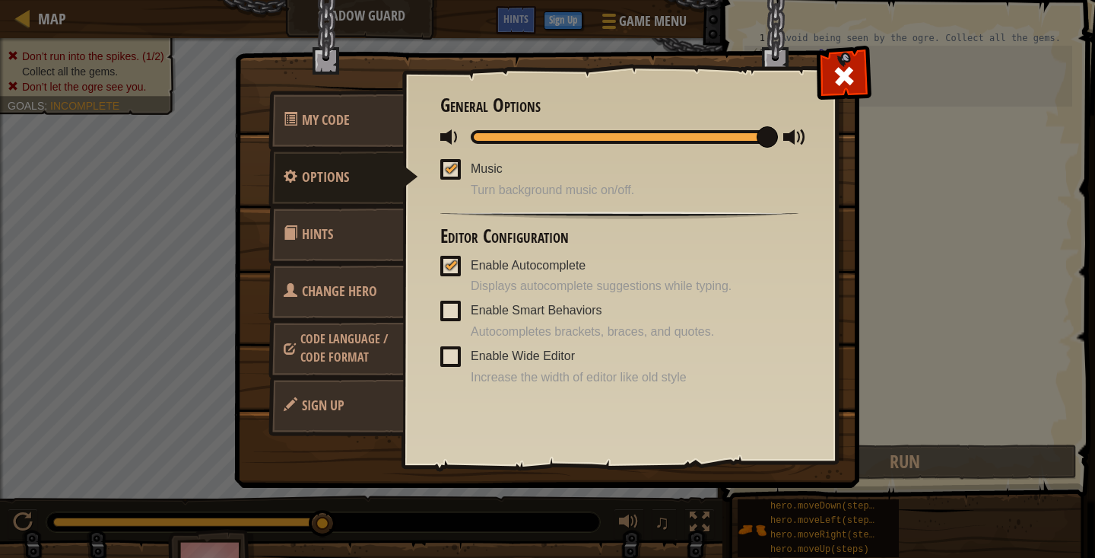
click at [368, 138] on link "My Code" at bounding box center [336, 120] width 135 height 59
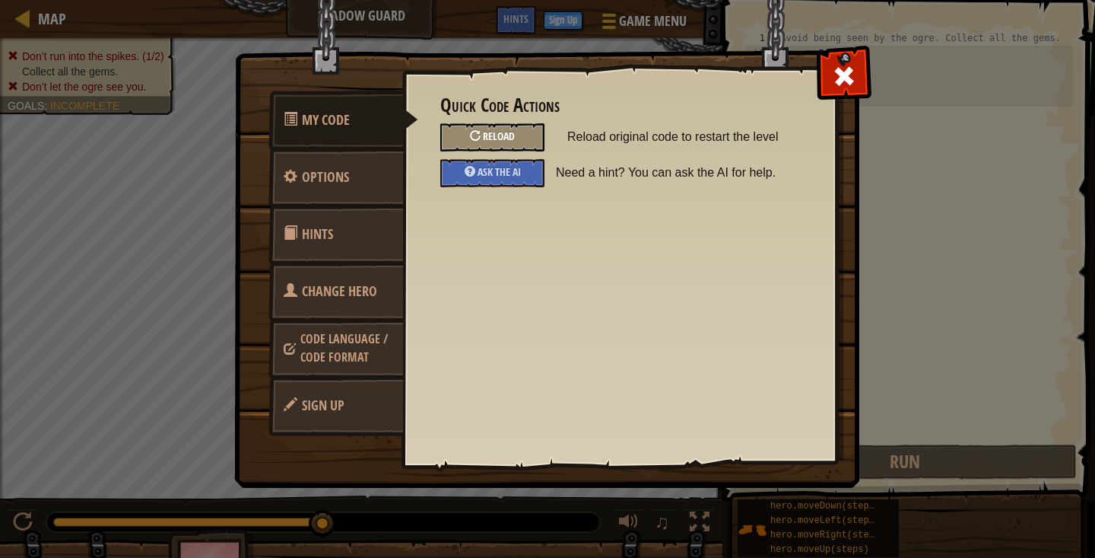
click at [485, 144] on div "Reload" at bounding box center [492, 137] width 104 height 28
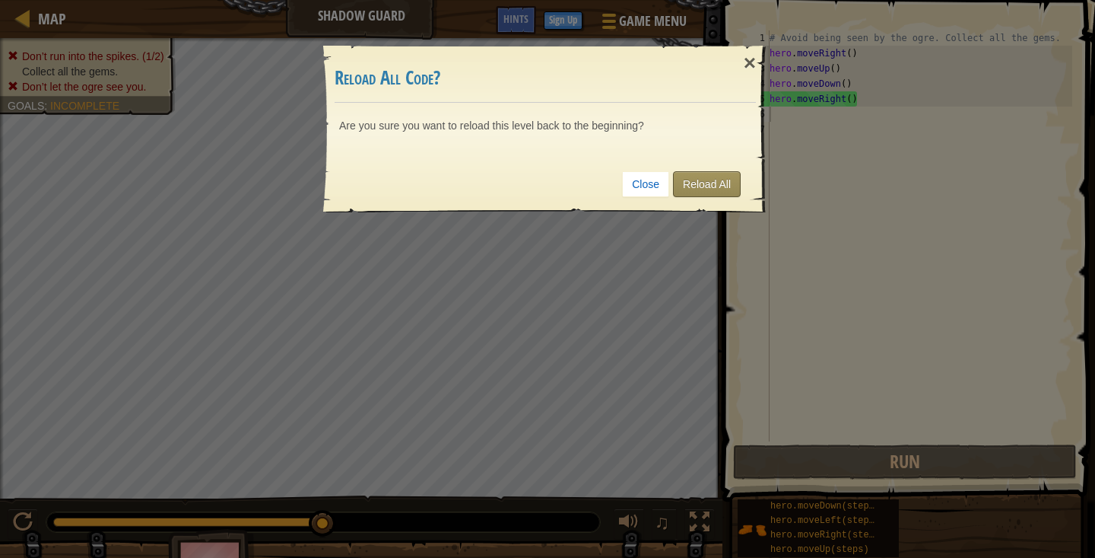
click at [692, 183] on link "Reload All" at bounding box center [707, 184] width 68 height 26
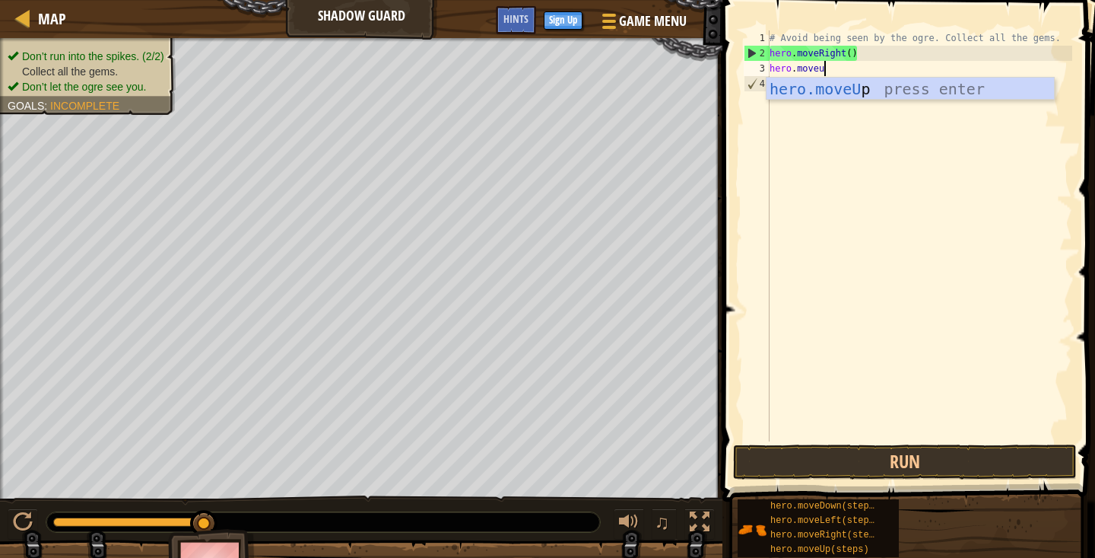
type textarea "hero.moveup"
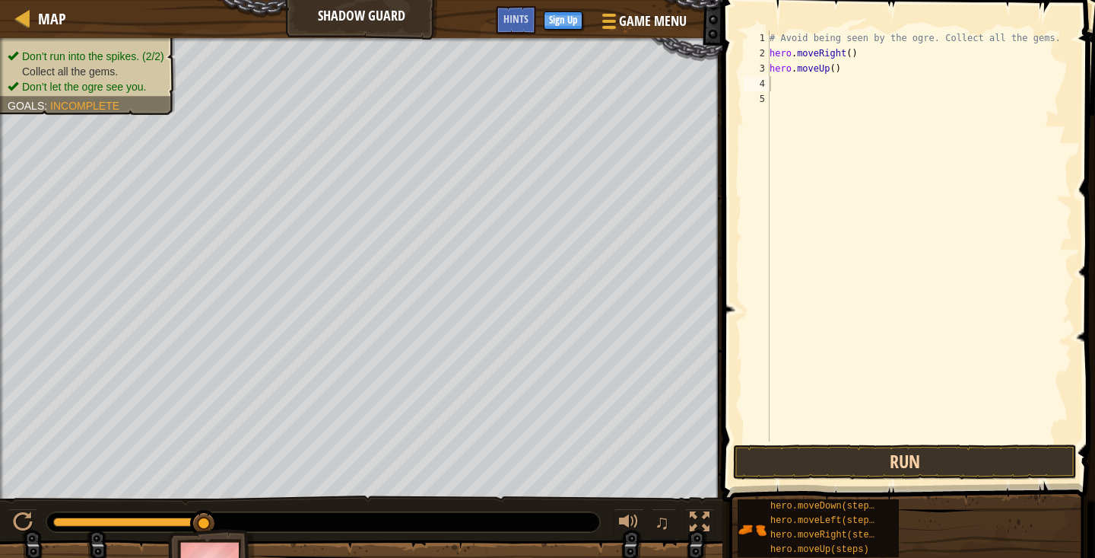
click at [844, 465] on button "Run" at bounding box center [905, 461] width 344 height 35
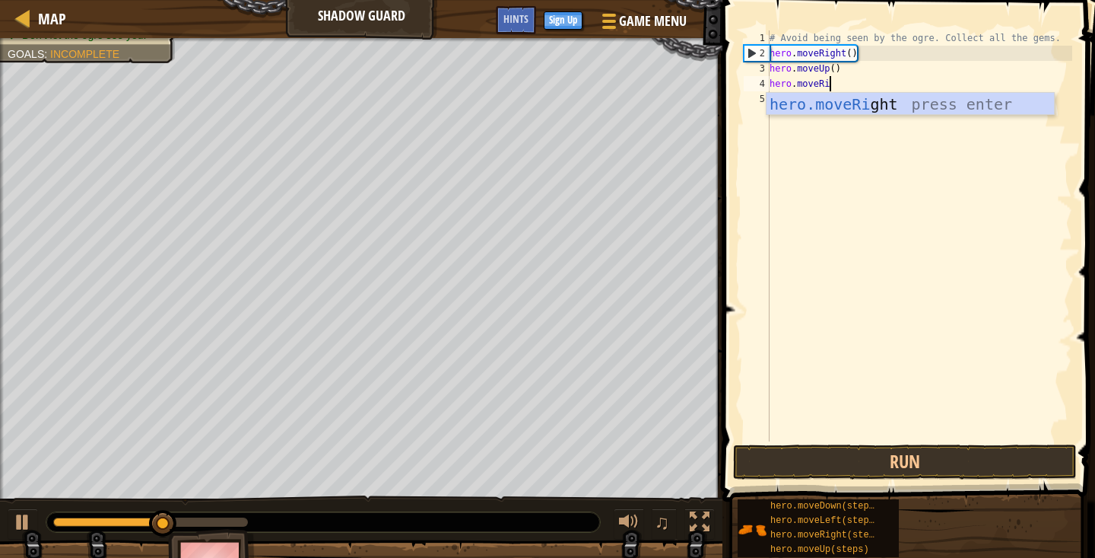
scroll to position [7, 5]
type textarea "hero.moveRight"
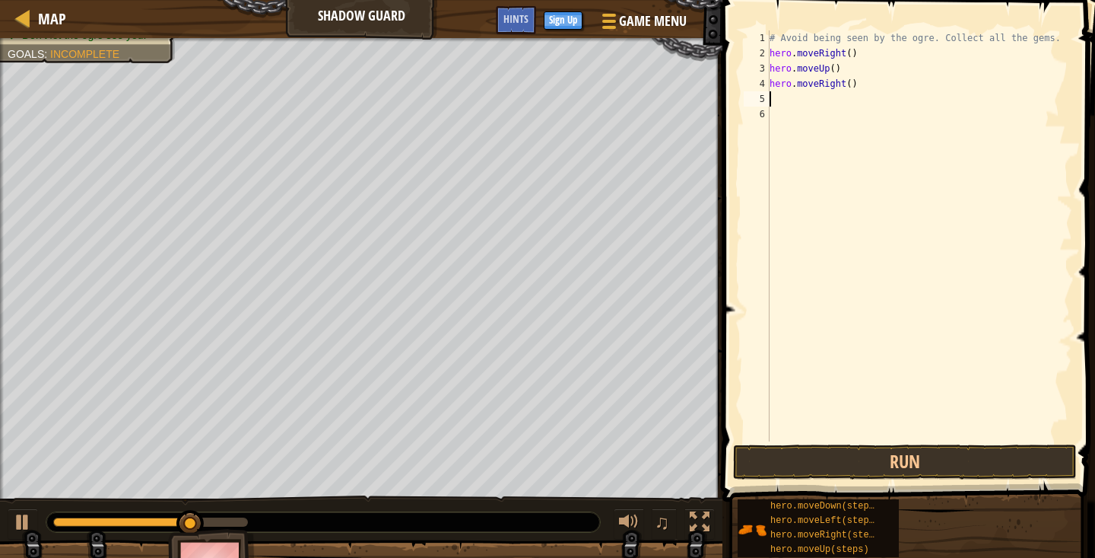
scroll to position [7, 0]
click at [876, 456] on button "Run" at bounding box center [905, 461] width 344 height 35
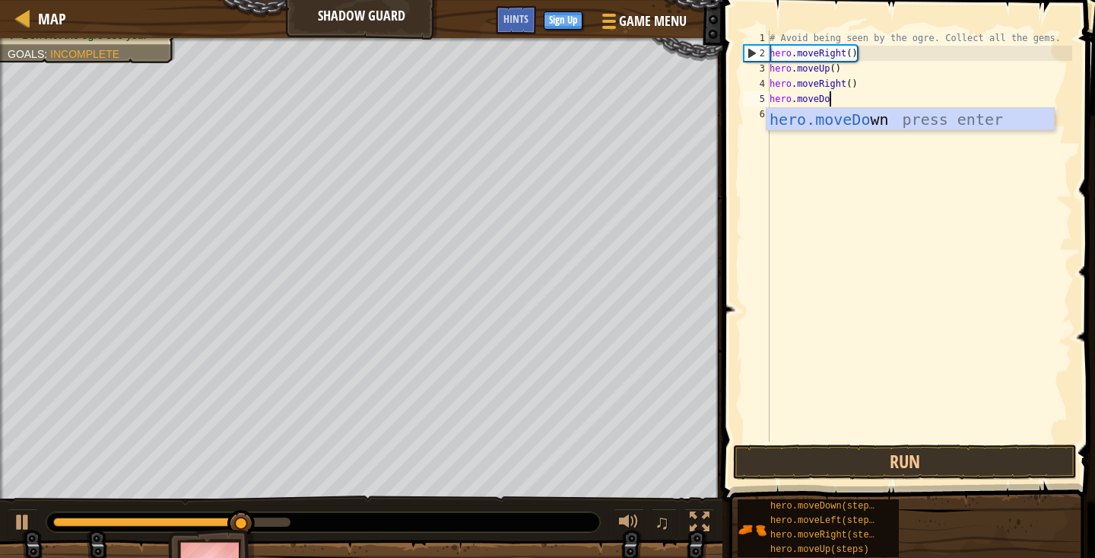
type textarea "hero.moveDown"
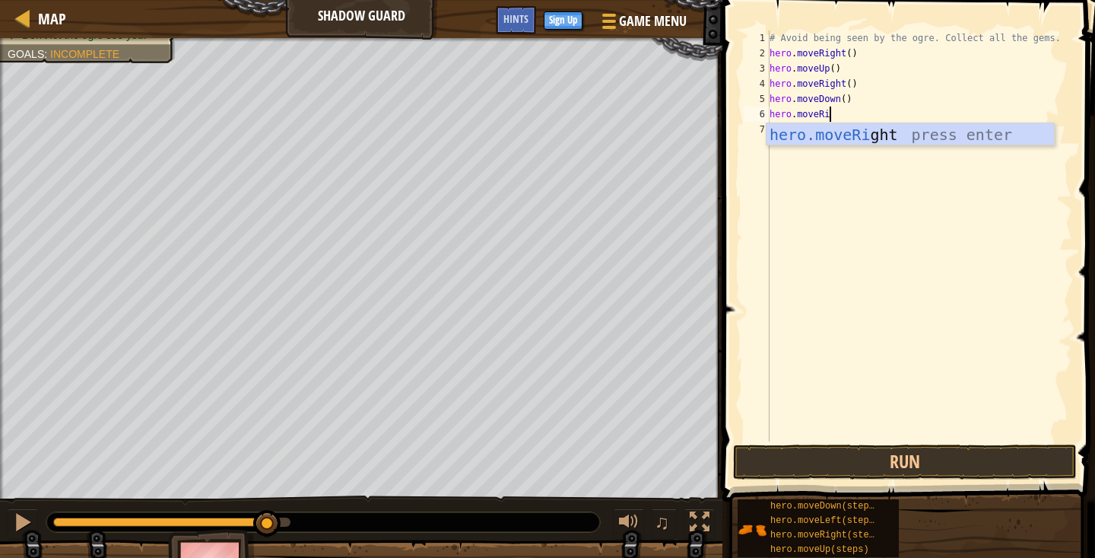
scroll to position [7, 5]
type textarea "hero.moveRight"
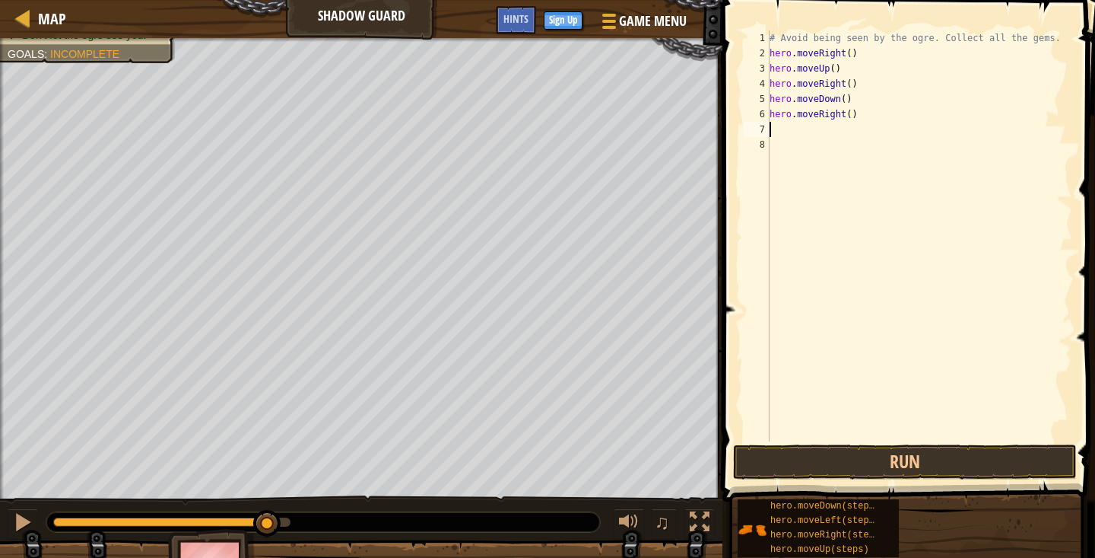
scroll to position [7, 0]
click at [922, 459] on button "Run" at bounding box center [905, 461] width 344 height 35
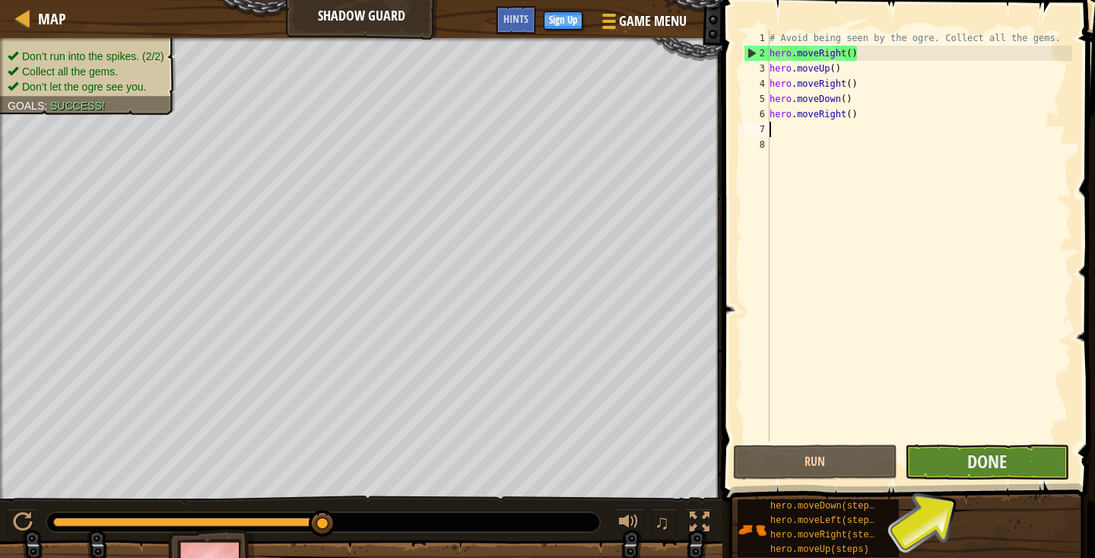
click at [957, 466] on button "Done" at bounding box center [987, 461] width 164 height 35
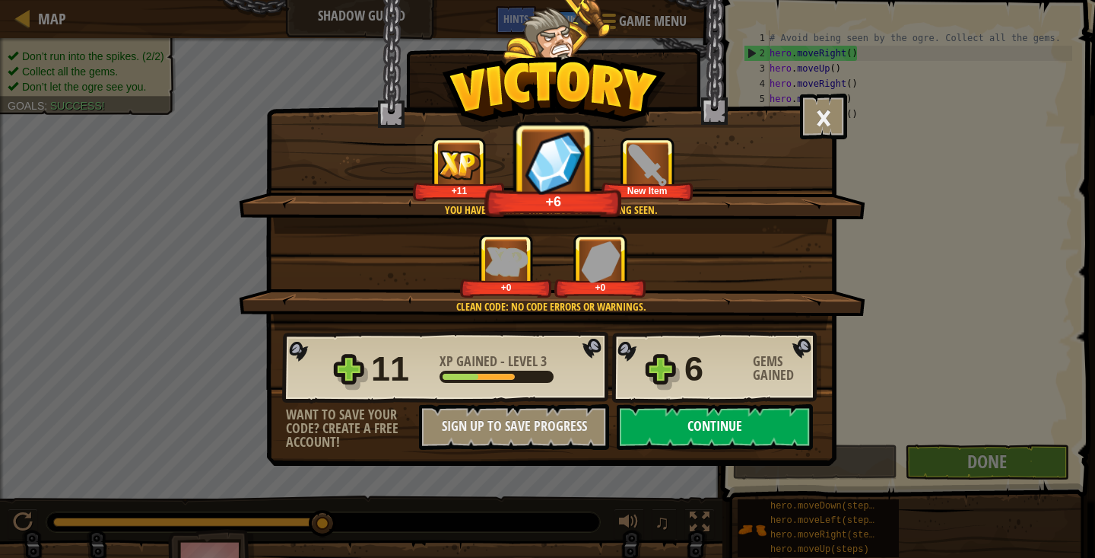
click at [768, 431] on button "Continue" at bounding box center [715, 427] width 196 height 46
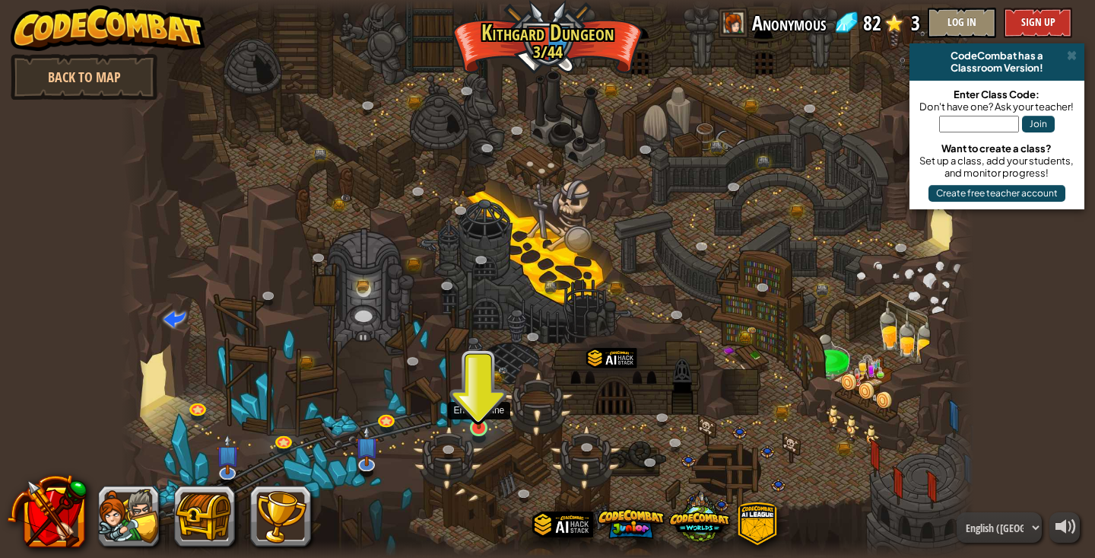
click at [483, 422] on img at bounding box center [479, 404] width 21 height 49
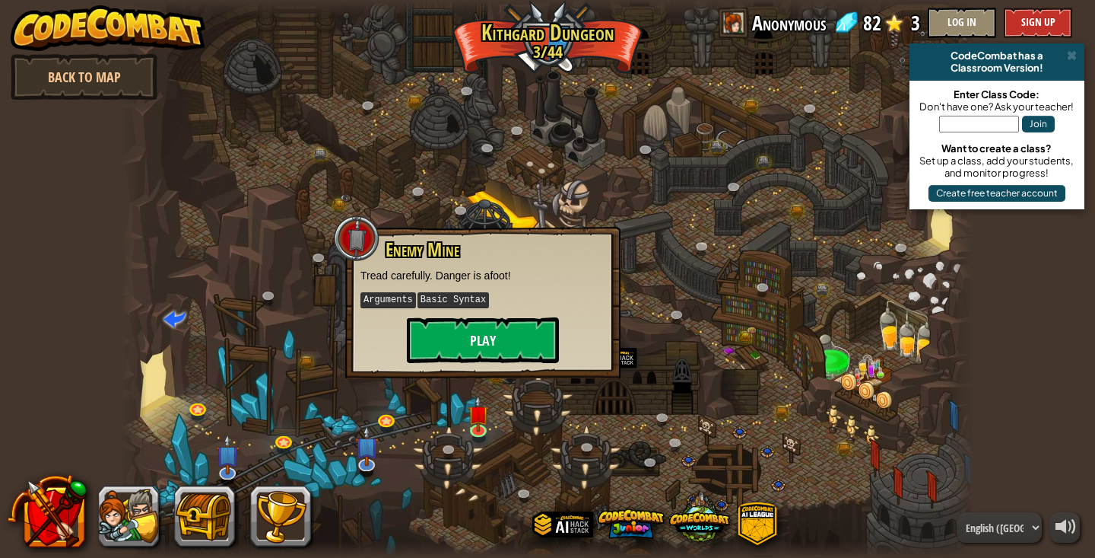
click at [485, 342] on button "Play" at bounding box center [483, 340] width 152 height 46
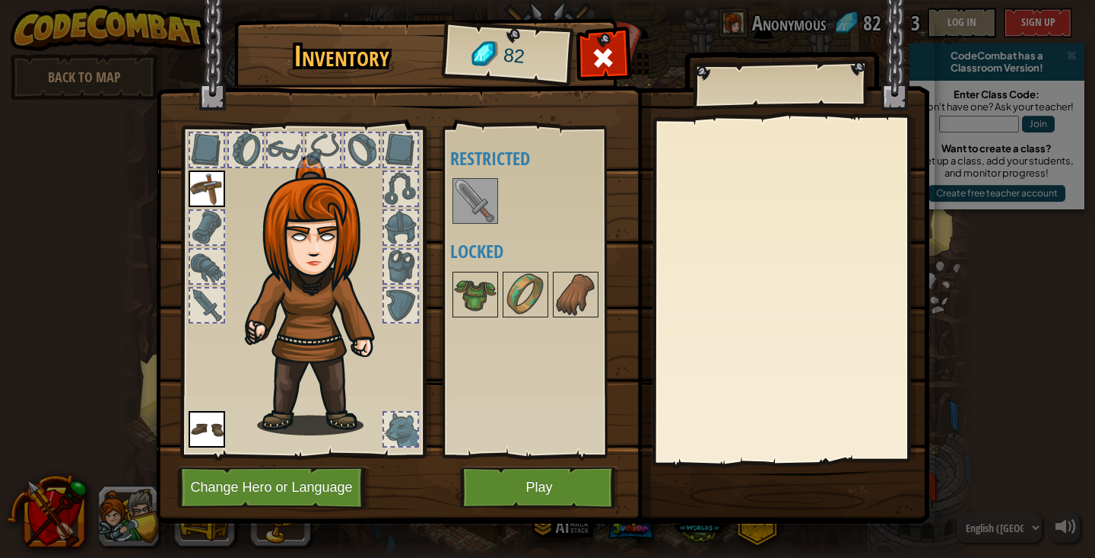
click at [552, 496] on button "Play" at bounding box center [539, 487] width 159 height 42
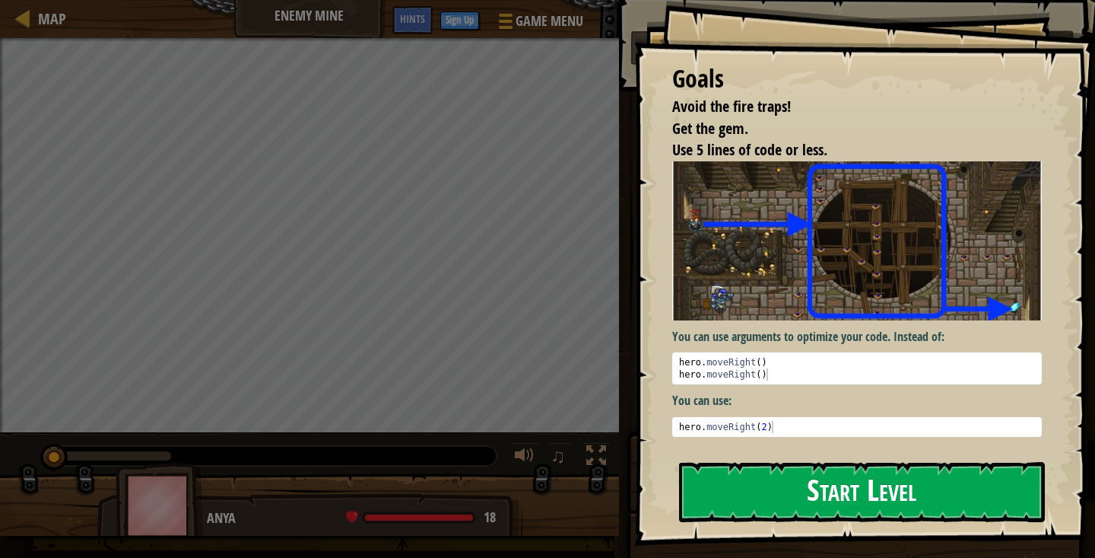
click at [923, 486] on button "Start Level" at bounding box center [862, 492] width 366 height 60
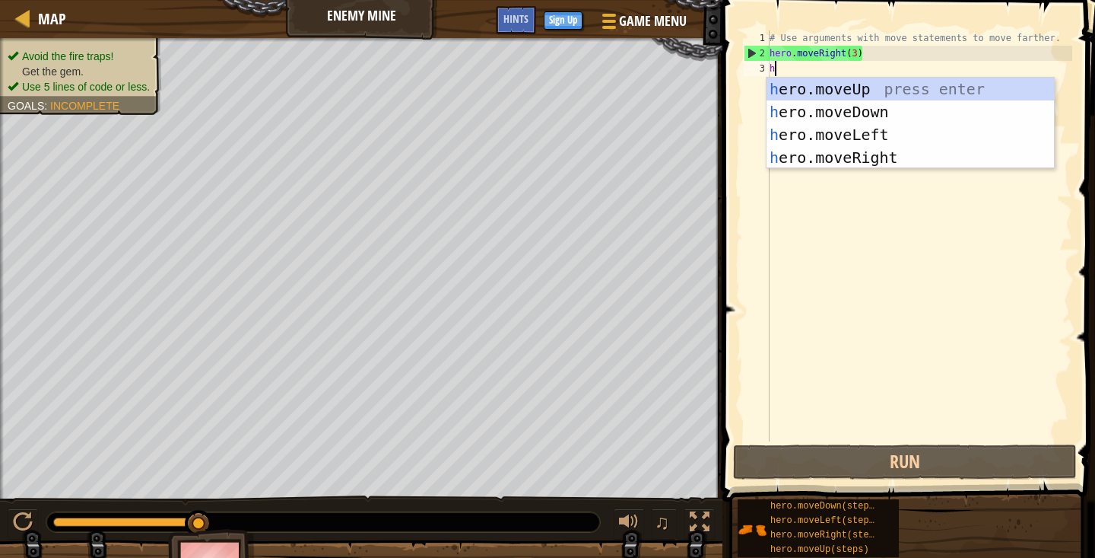
scroll to position [7, 0]
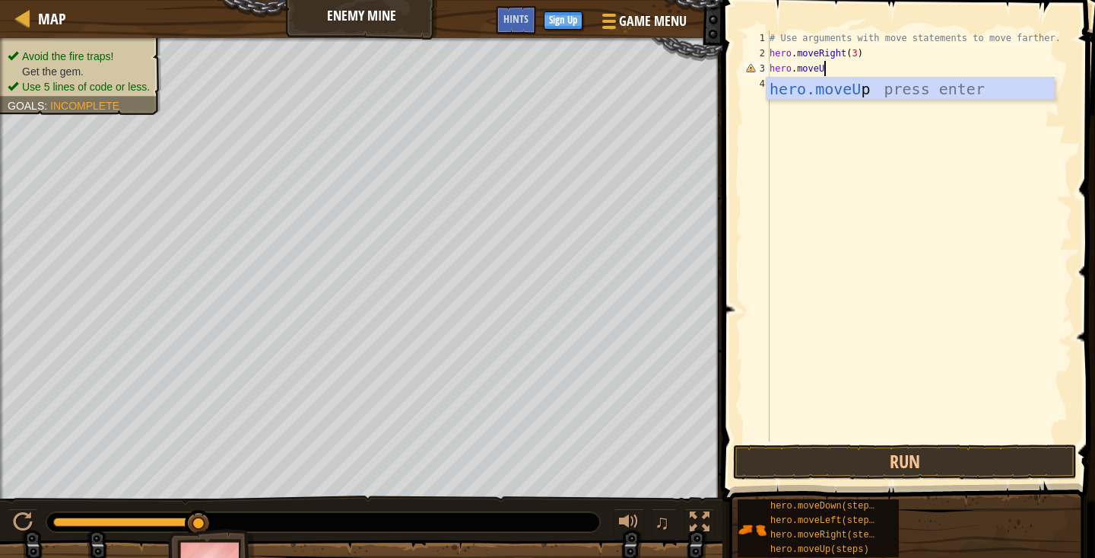
type textarea "hero.moveUp"
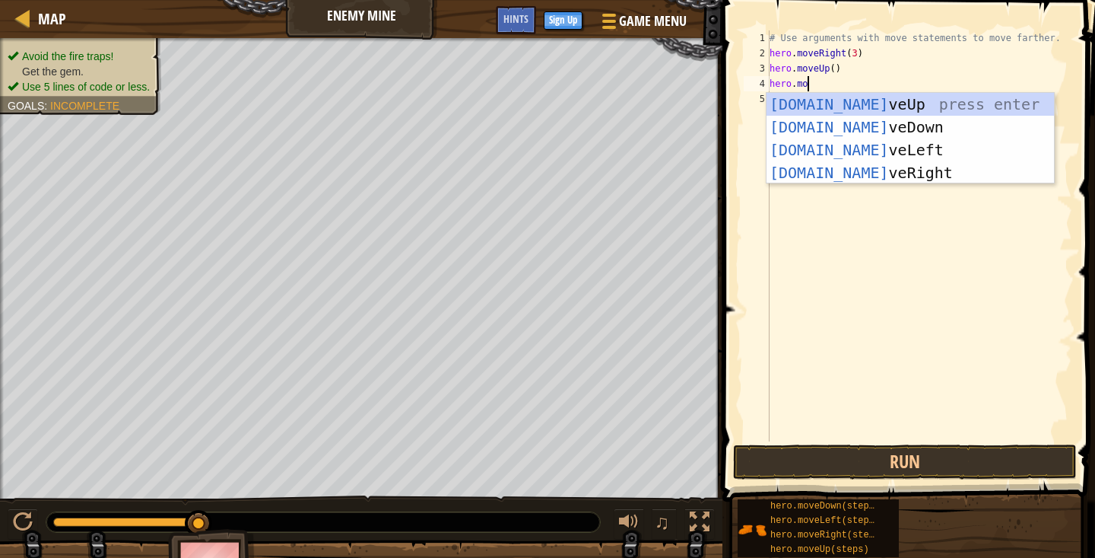
scroll to position [7, 3]
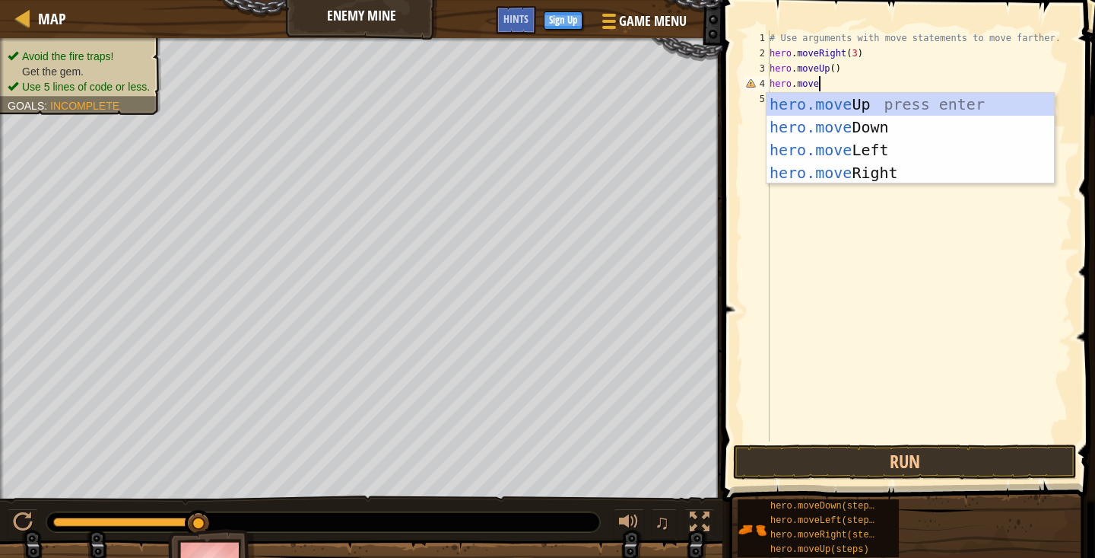
type textarea "hero.mover"
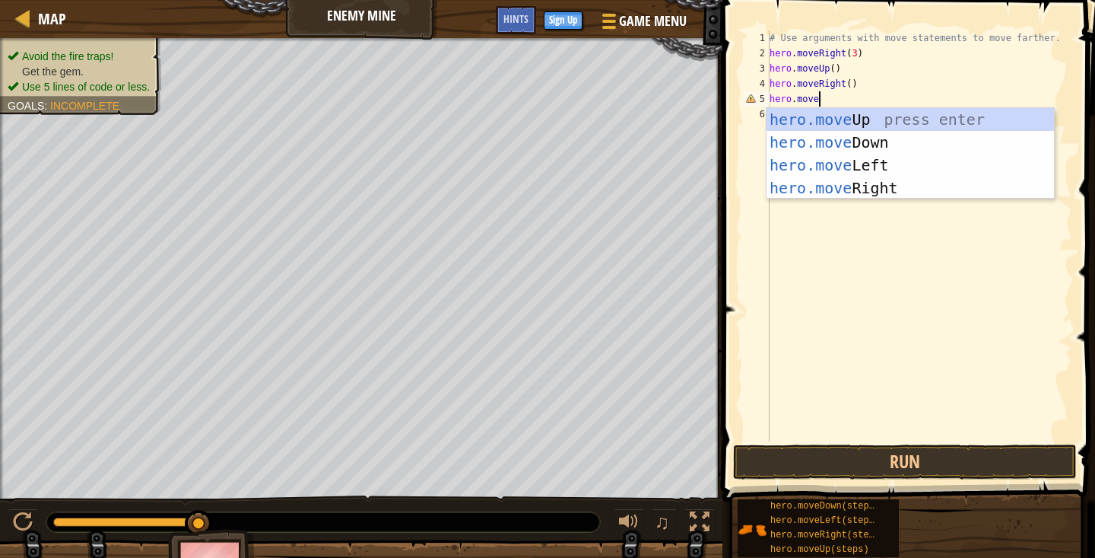
type textarea "hero.movedo"
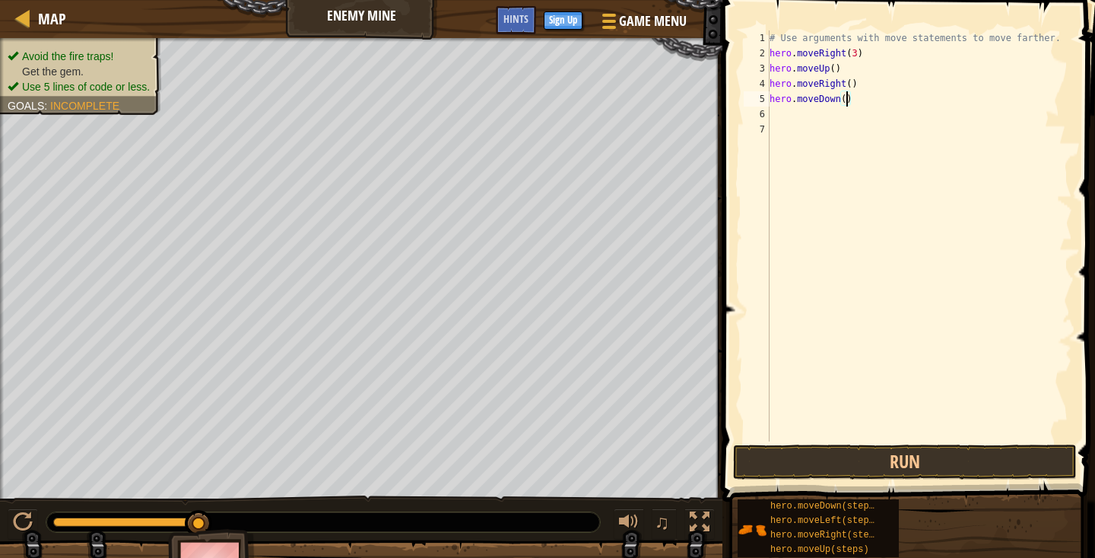
scroll to position [7, 7]
type textarea "hero.moveDown(3)"
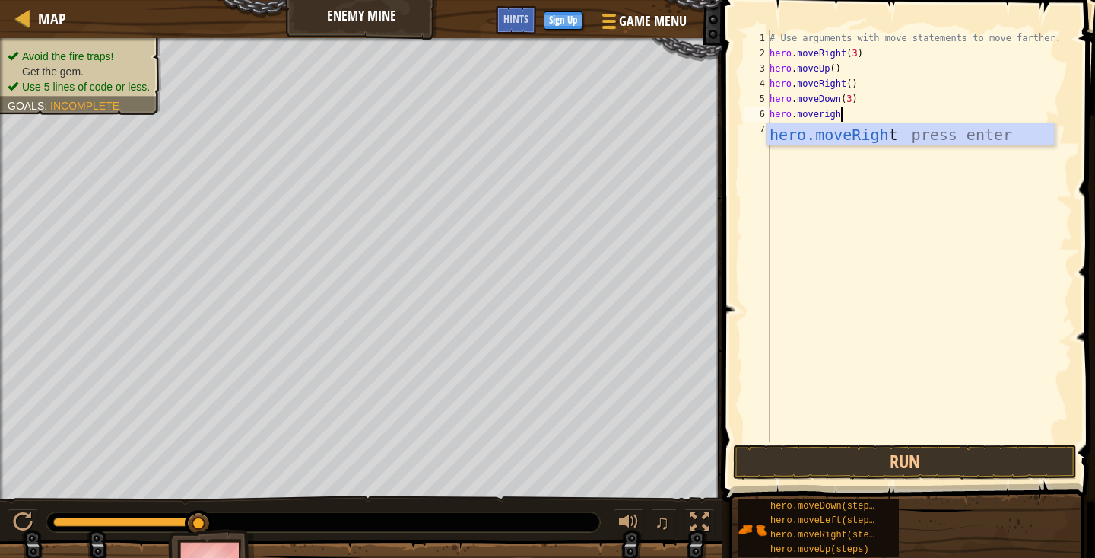
scroll to position [7, 5]
type textarea "hero.moveright"
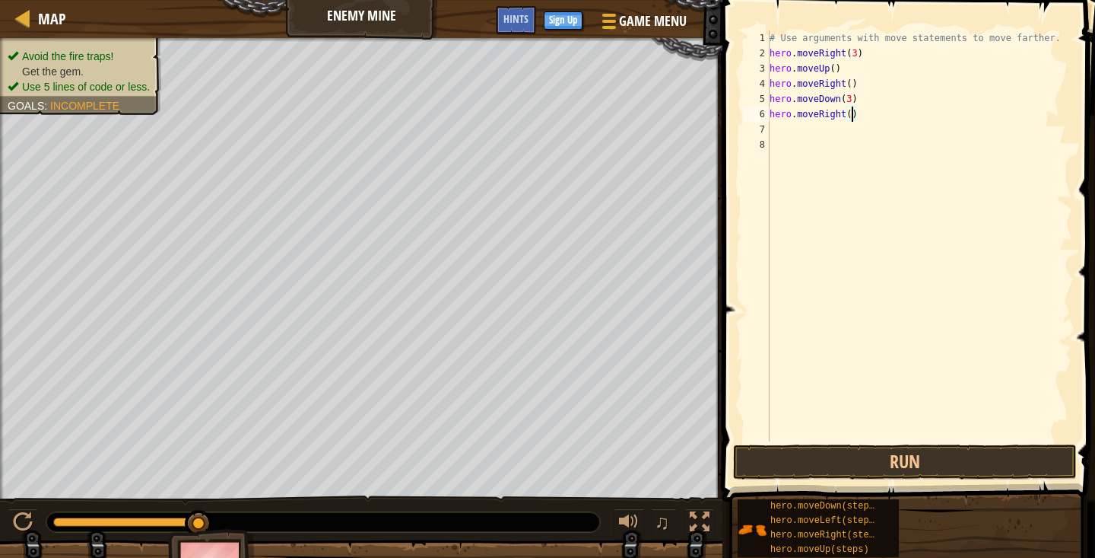
scroll to position [7, 7]
type textarea "hero.moveRight(2)"
click at [846, 462] on button "Run" at bounding box center [905, 461] width 344 height 35
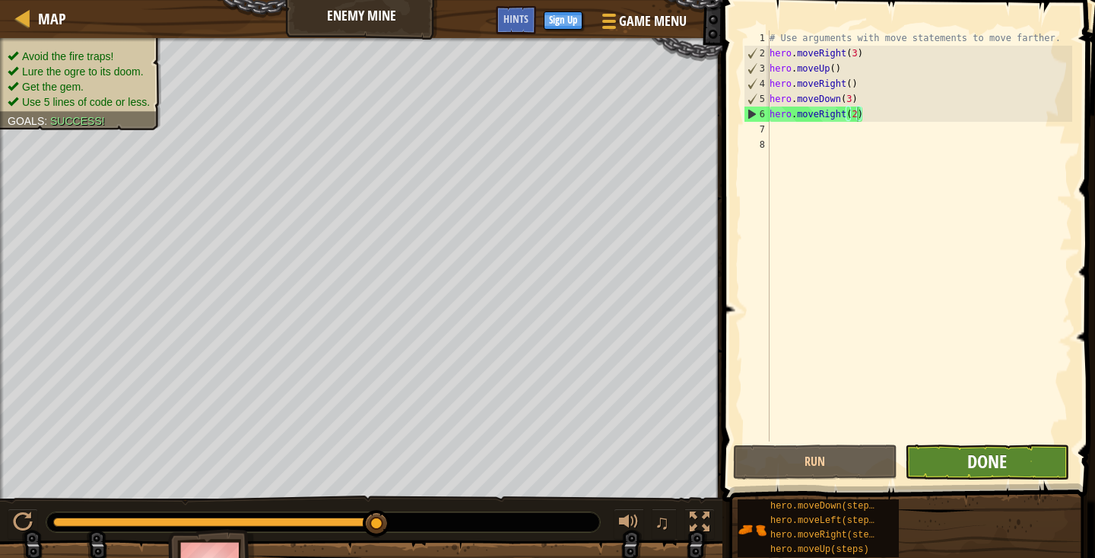
click at [990, 465] on span "Done" at bounding box center [988, 461] width 40 height 24
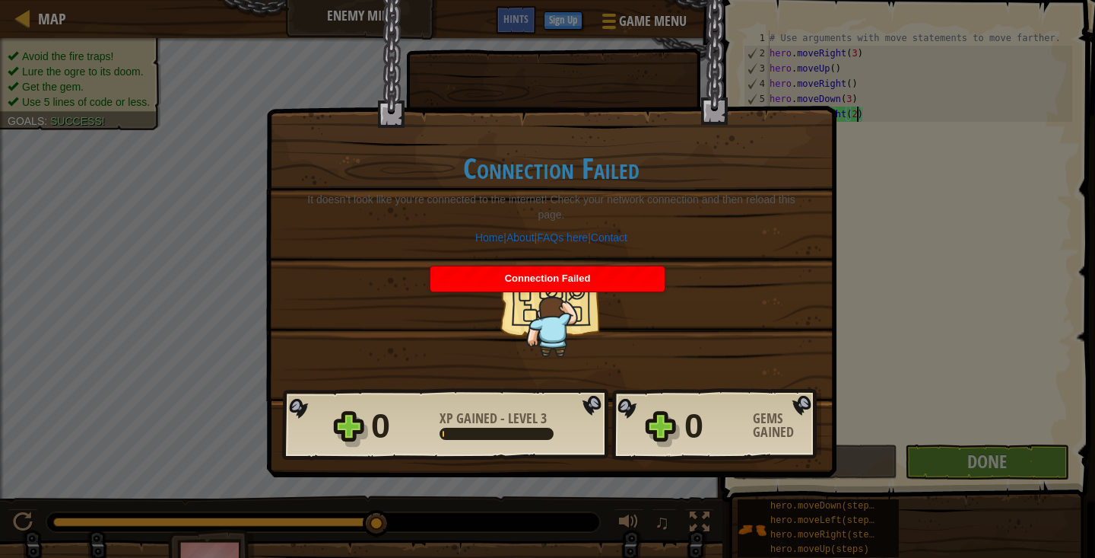
click at [642, 276] on div "Connection Failed" at bounding box center [548, 278] width 234 height 25
click at [763, 182] on h1 "Connection Failed" at bounding box center [551, 168] width 508 height 32
click at [744, 168] on h1 "Connection Failed" at bounding box center [551, 168] width 508 height 32
click at [977, 175] on div "× Nice moves! How fun was this level? Connection Failed It doesn’t look like yo…" at bounding box center [547, 279] width 1095 height 558
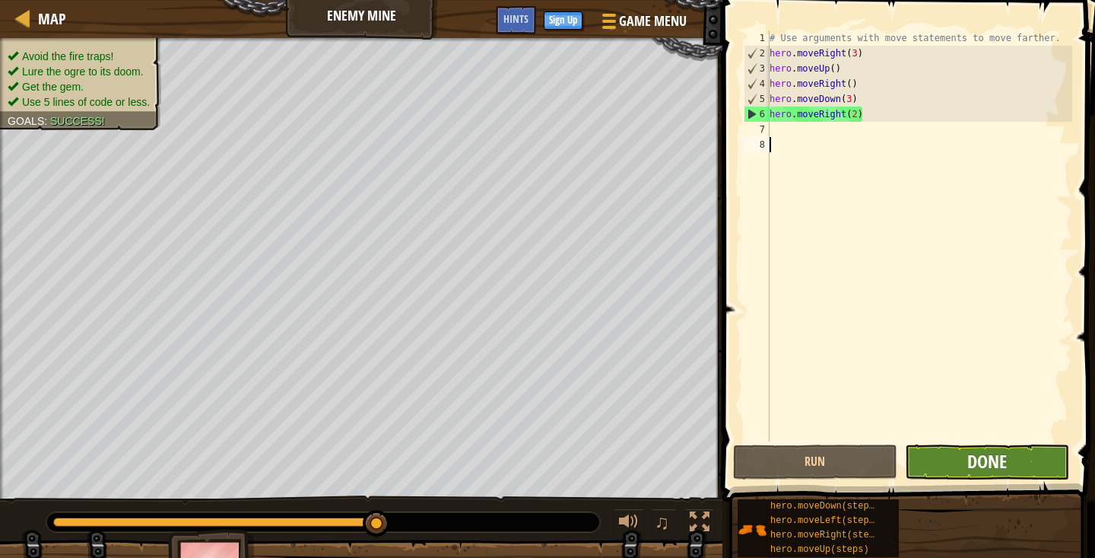
click at [967, 456] on button "Done" at bounding box center [987, 461] width 164 height 35
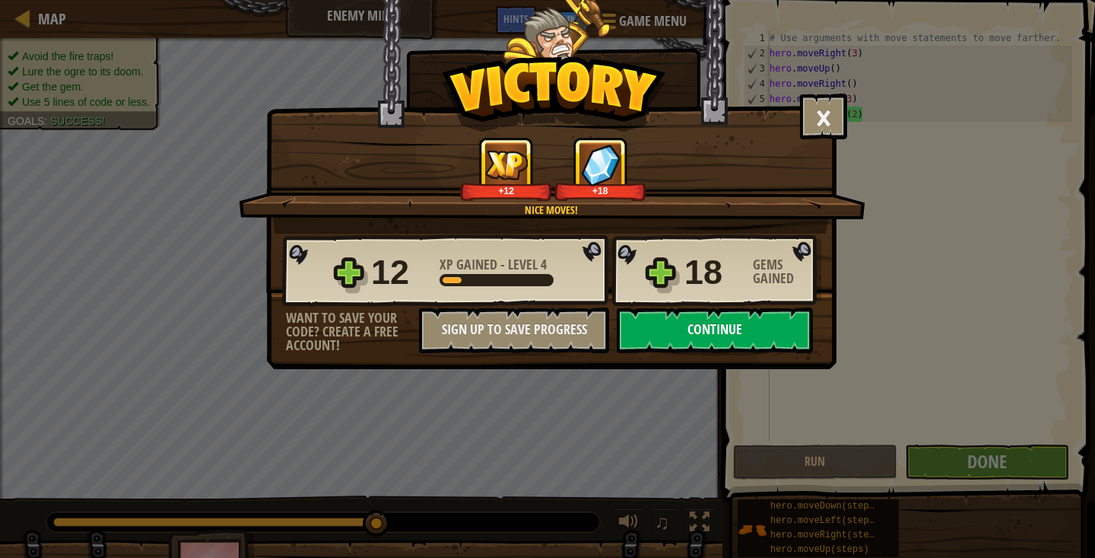
click at [790, 339] on button "Continue" at bounding box center [715, 330] width 196 height 46
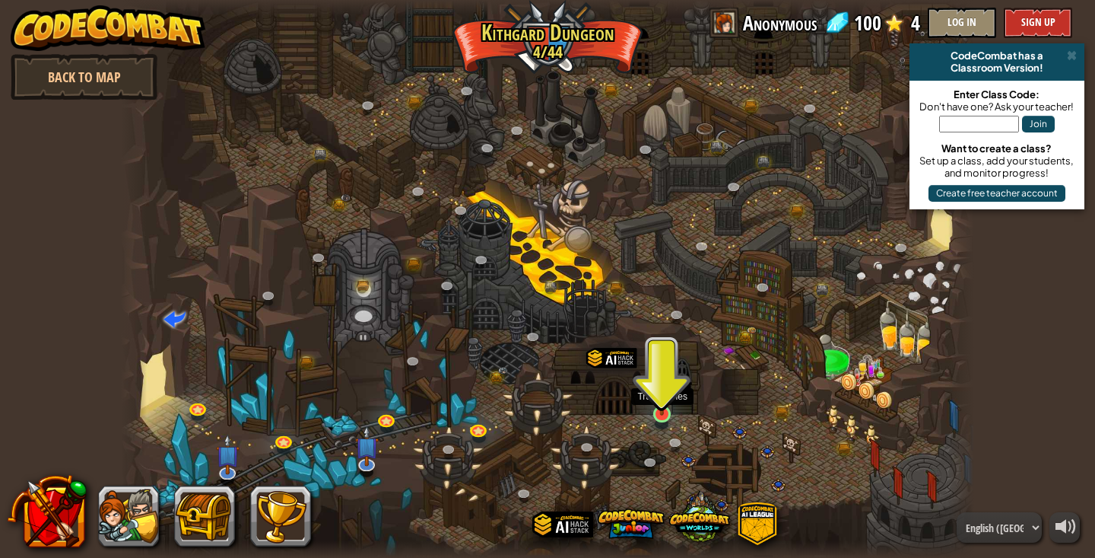
click at [661, 403] on img at bounding box center [662, 391] width 21 height 49
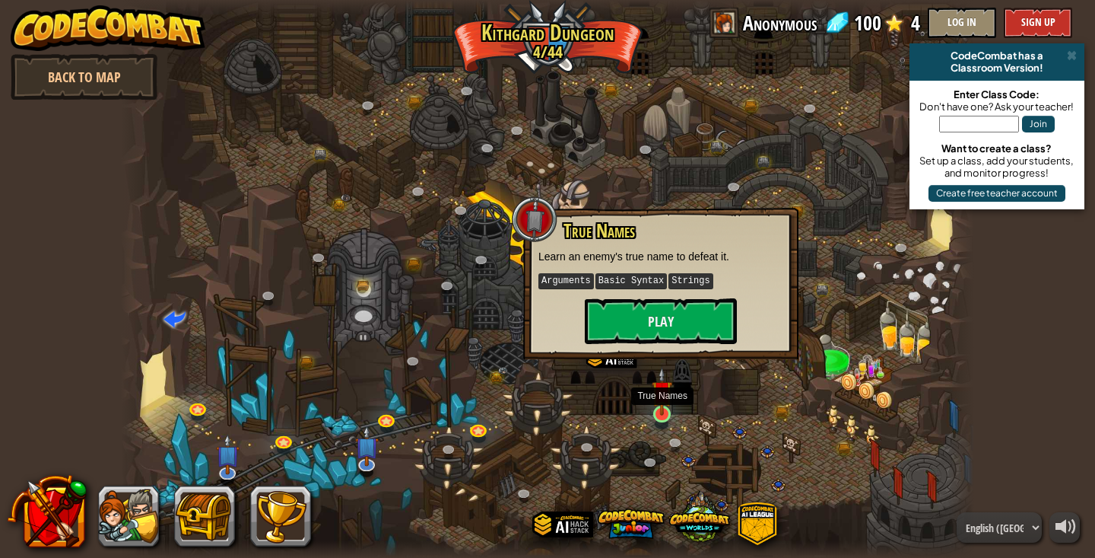
click at [666, 417] on link at bounding box center [663, 415] width 30 height 30
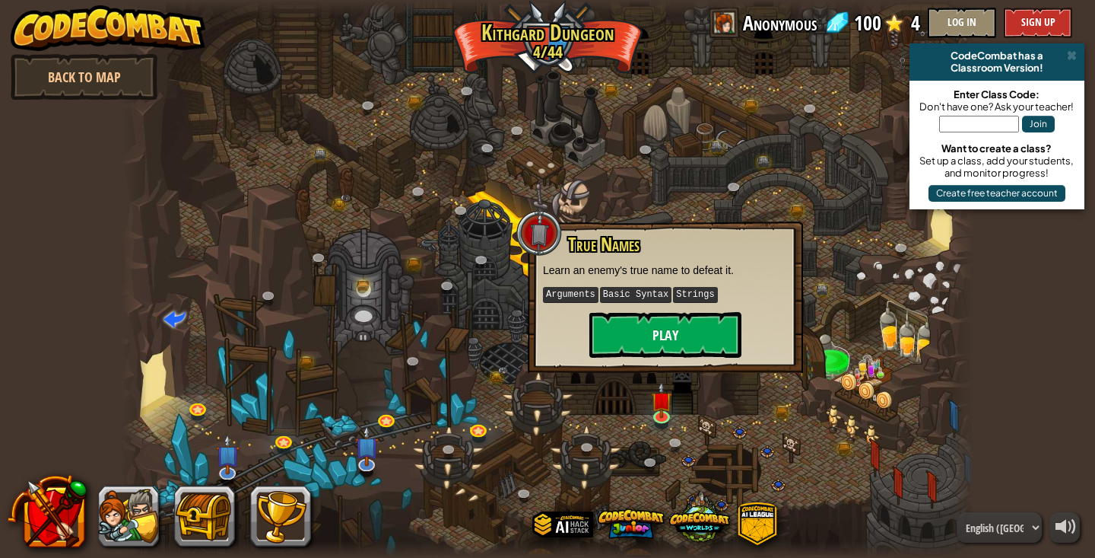
click at [666, 341] on button "Play" at bounding box center [666, 335] width 152 height 46
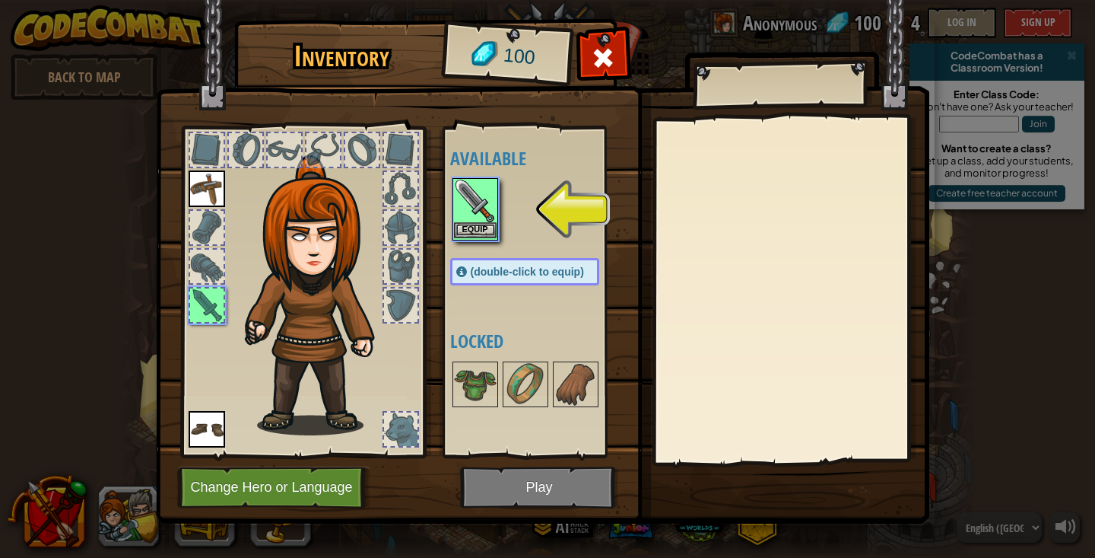
click at [488, 234] on button "Equip" at bounding box center [475, 230] width 43 height 16
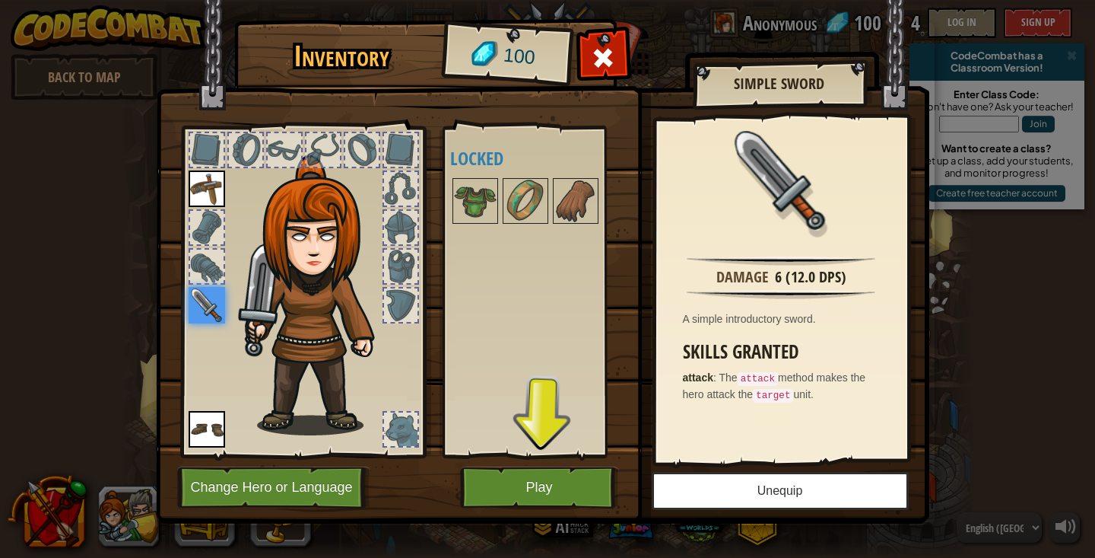
click at [766, 485] on button "Unequip" at bounding box center [780, 491] width 257 height 38
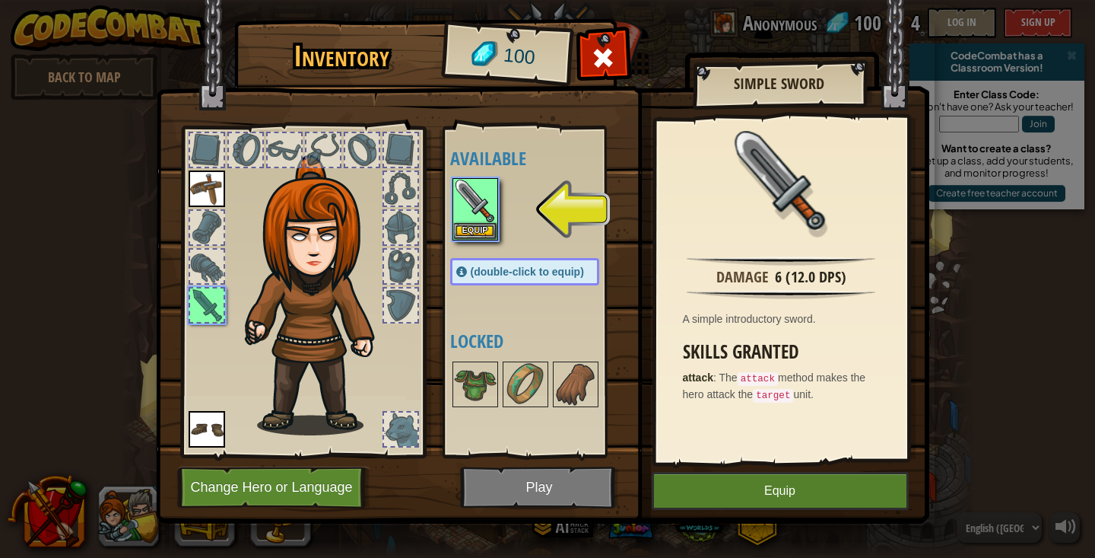
click at [754, 498] on button "Equip" at bounding box center [780, 491] width 257 height 38
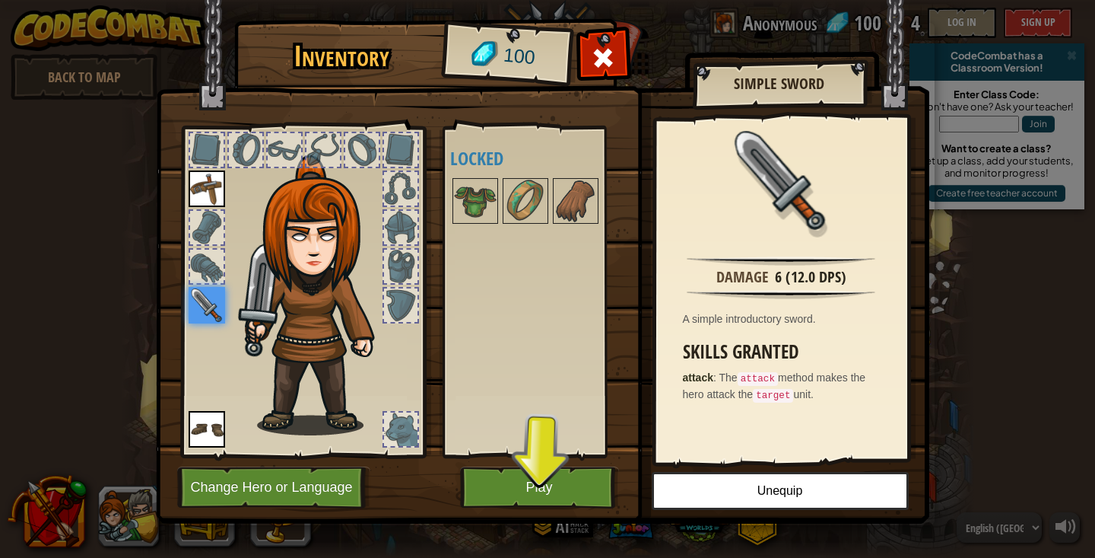
click at [583, 483] on button "Play" at bounding box center [539, 487] width 159 height 42
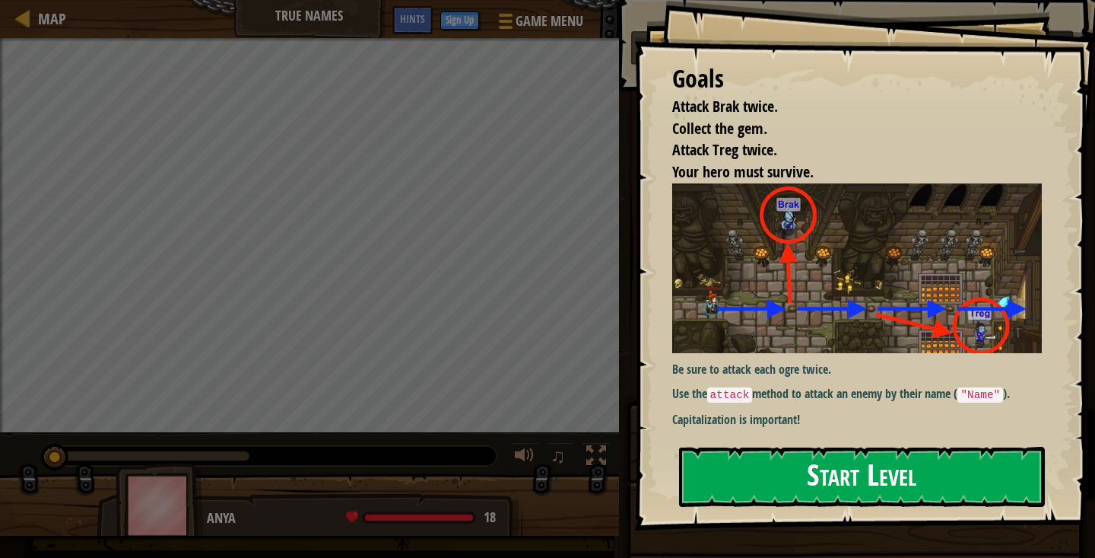
click at [738, 484] on button "Start Level" at bounding box center [862, 477] width 366 height 60
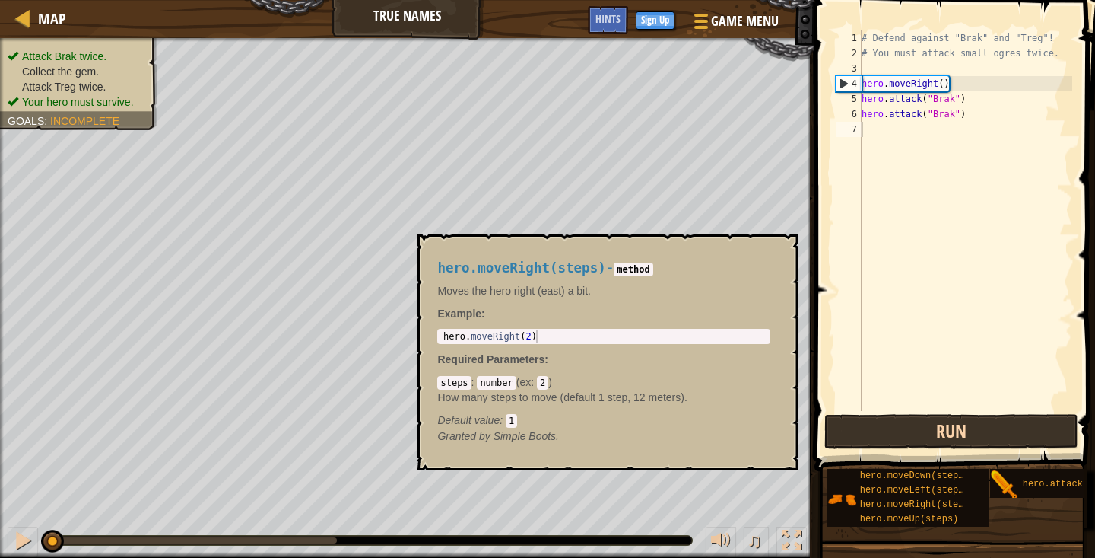
click at [873, 423] on button "Run" at bounding box center [952, 431] width 254 height 35
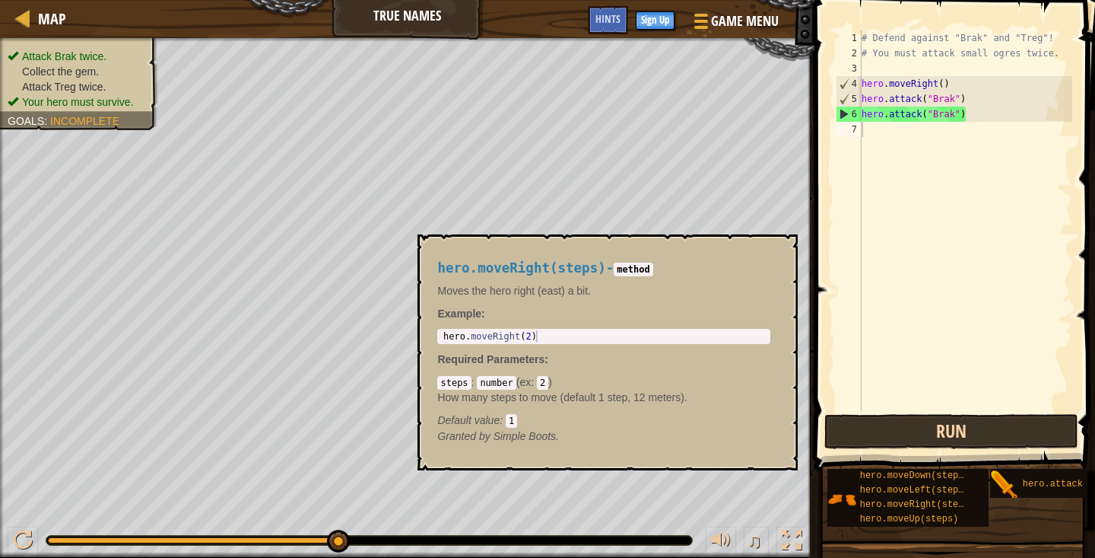
click at [910, 424] on button "Run" at bounding box center [952, 431] width 254 height 35
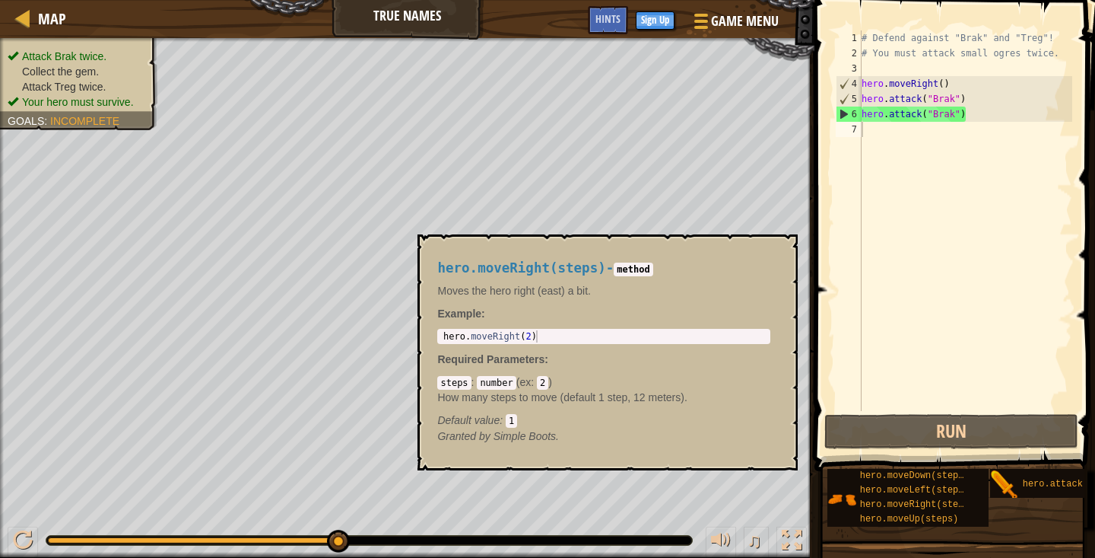
click at [580, 367] on div "hero.moveRight(steps) - method Moves the hero right (east) a bit. Example : 1 h…" at bounding box center [604, 351] width 354 height 211
click at [892, 138] on div "# Defend against "Brak" and "Treg"! # You must attack small ogres twice. hero .…" at bounding box center [966, 235] width 214 height 411
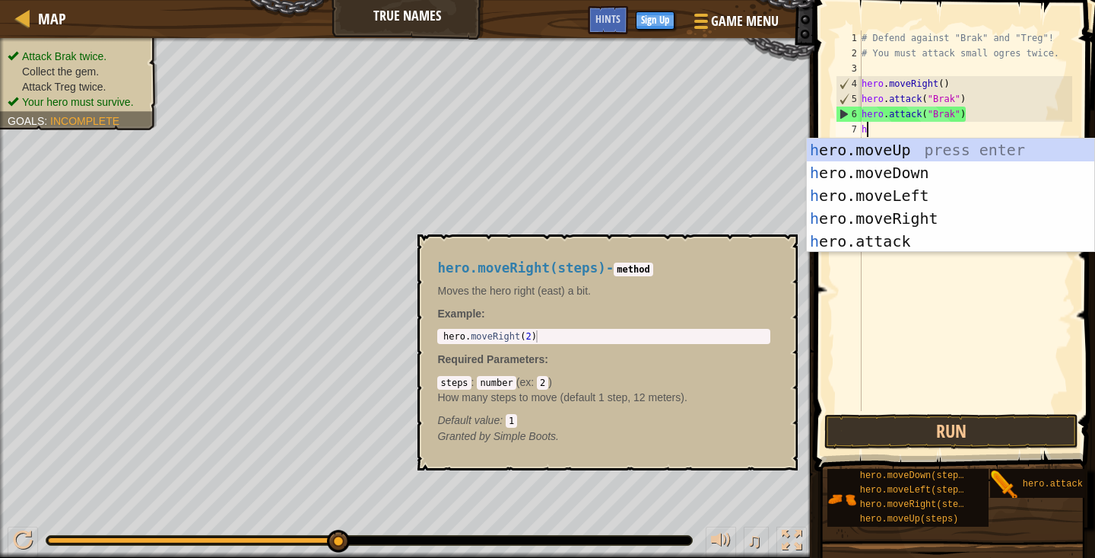
scroll to position [7, 0]
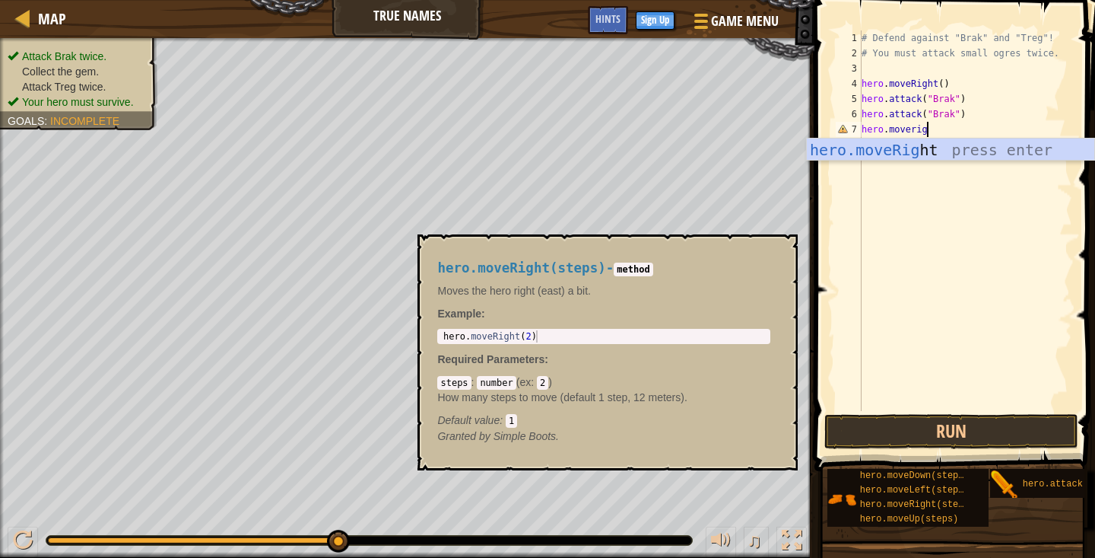
type textarea "hero.moveright"
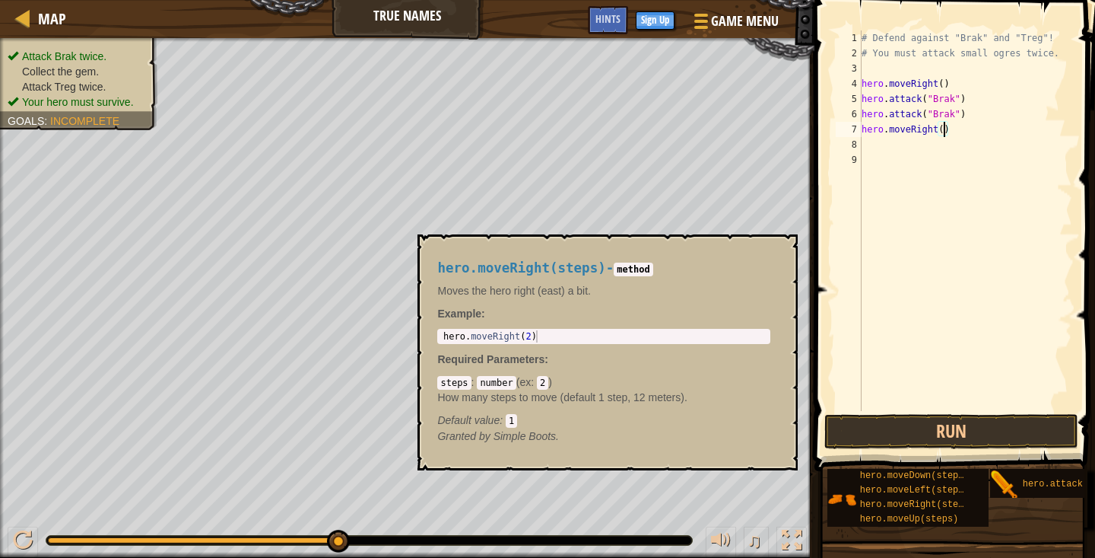
scroll to position [7, 7]
type textarea "hero.moveRight(2)"
click at [913, 434] on button "Run" at bounding box center [952, 431] width 254 height 35
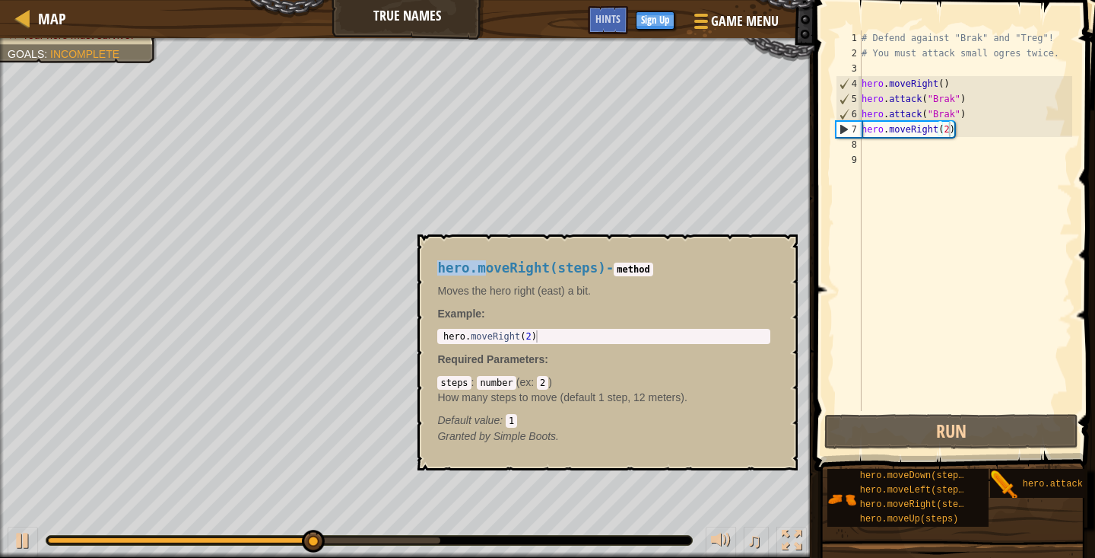
drag, startPoint x: 650, startPoint y: 244, endPoint x: 487, endPoint y: 274, distance: 166.2
click at [487, 274] on div "hero.moveRight(steps) - method Moves the hero right (east) a bit. Example : 1 h…" at bounding box center [608, 352] width 380 height 236
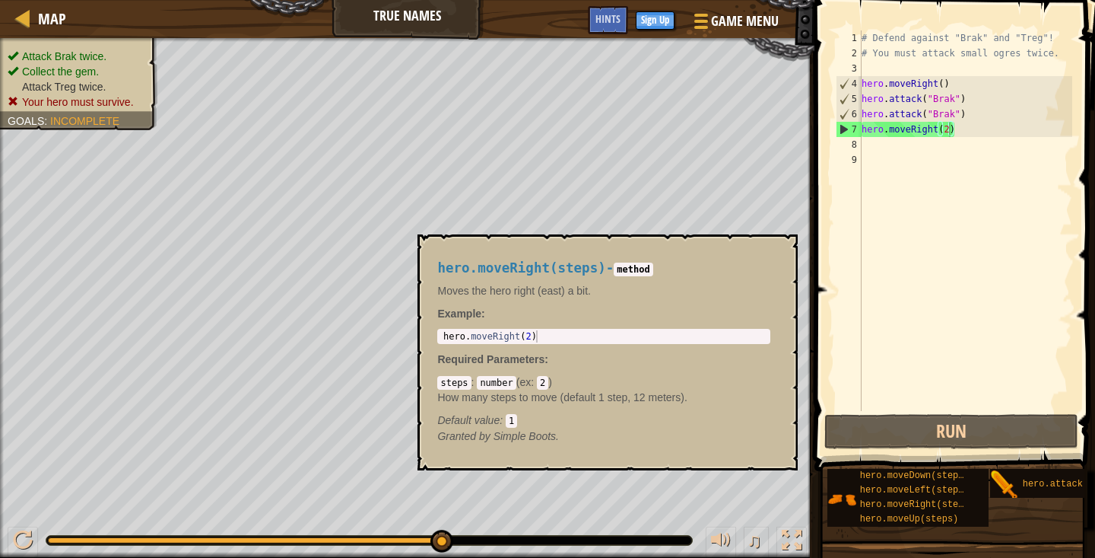
scroll to position [7, 0]
click at [898, 155] on div "# Defend against "Brak" and "Treg"! # You must attack small ogres twice. hero .…" at bounding box center [966, 235] width 214 height 411
click at [898, 145] on div "# Defend against "Brak" and "Treg"! # You must attack small ogres twice. hero .…" at bounding box center [966, 235] width 214 height 411
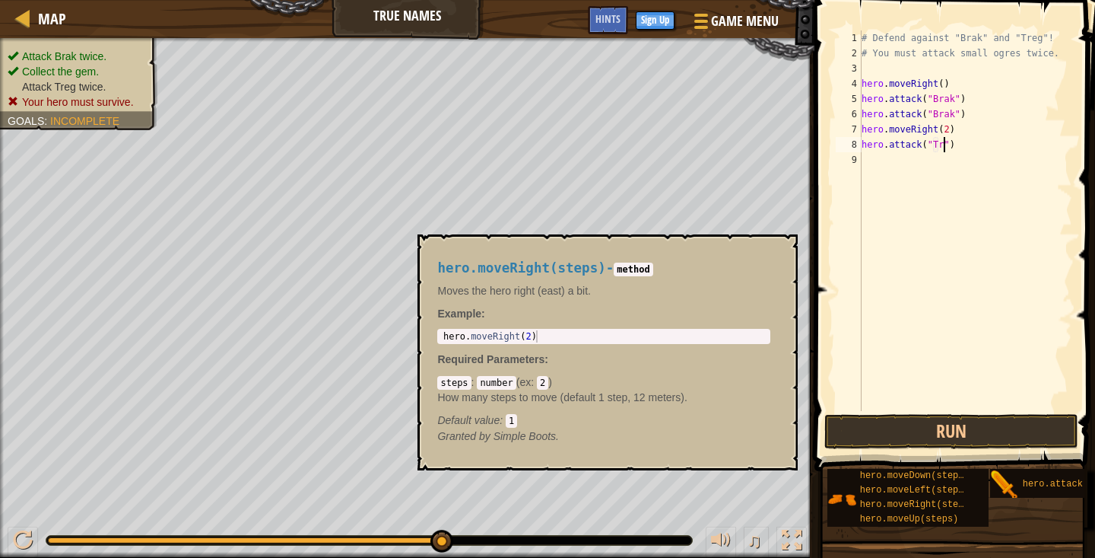
scroll to position [7, 8]
type textarea "hero.attack("Treg")"
click at [967, 431] on button "Run" at bounding box center [952, 431] width 254 height 35
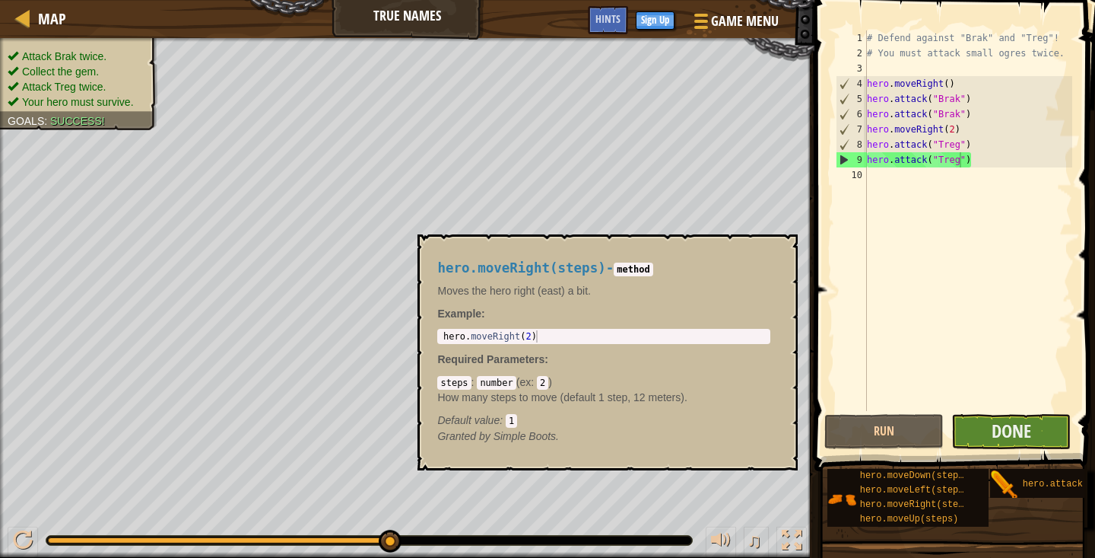
click at [966, 431] on button "Done" at bounding box center [1011, 431] width 119 height 35
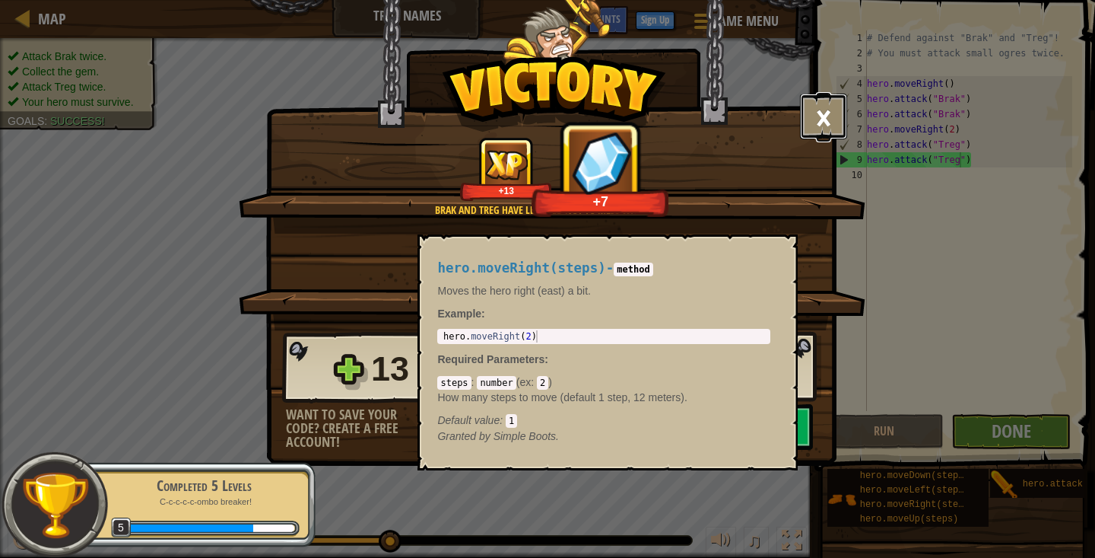
click at [831, 112] on button "×" at bounding box center [823, 117] width 47 height 46
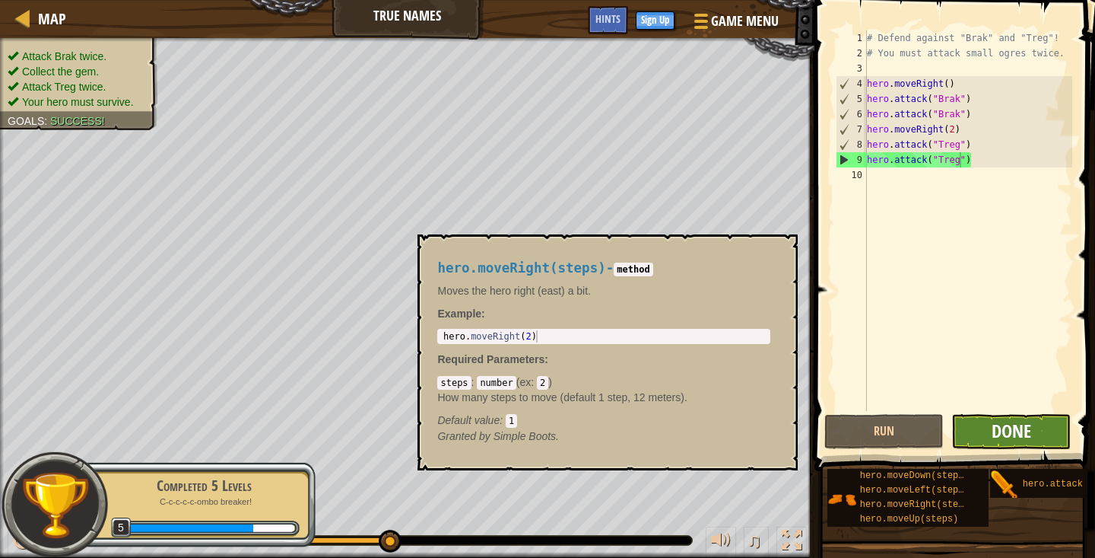
click at [998, 431] on span "Done" at bounding box center [1012, 430] width 40 height 24
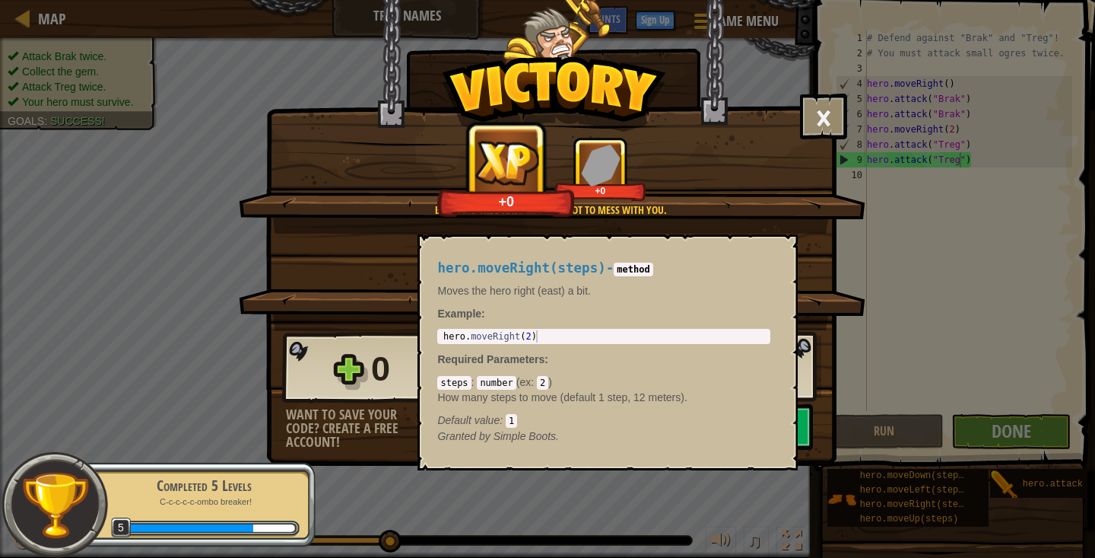
click at [806, 428] on button "Continue" at bounding box center [715, 427] width 196 height 46
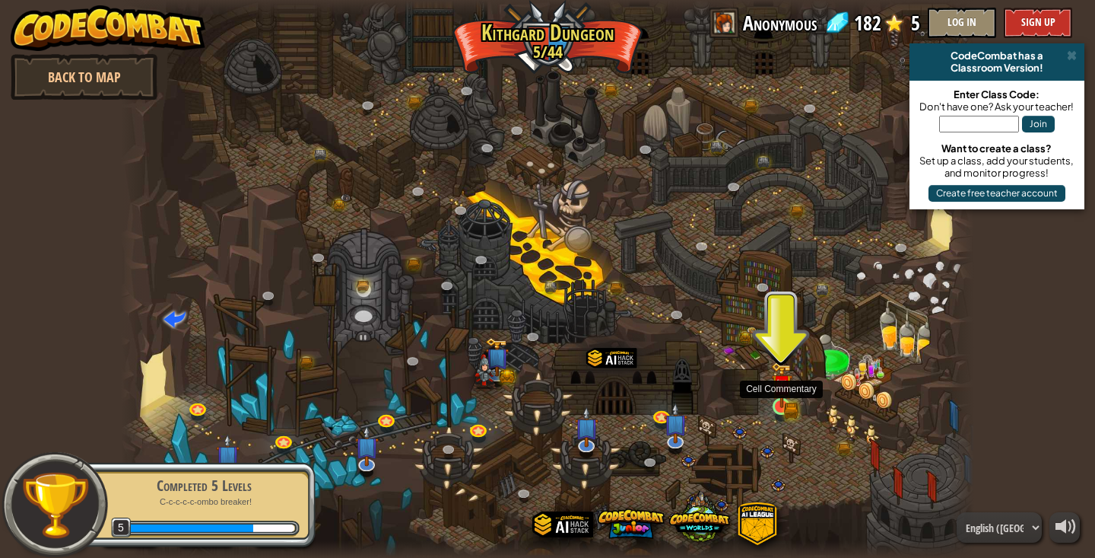
click at [777, 406] on img at bounding box center [781, 384] width 21 height 46
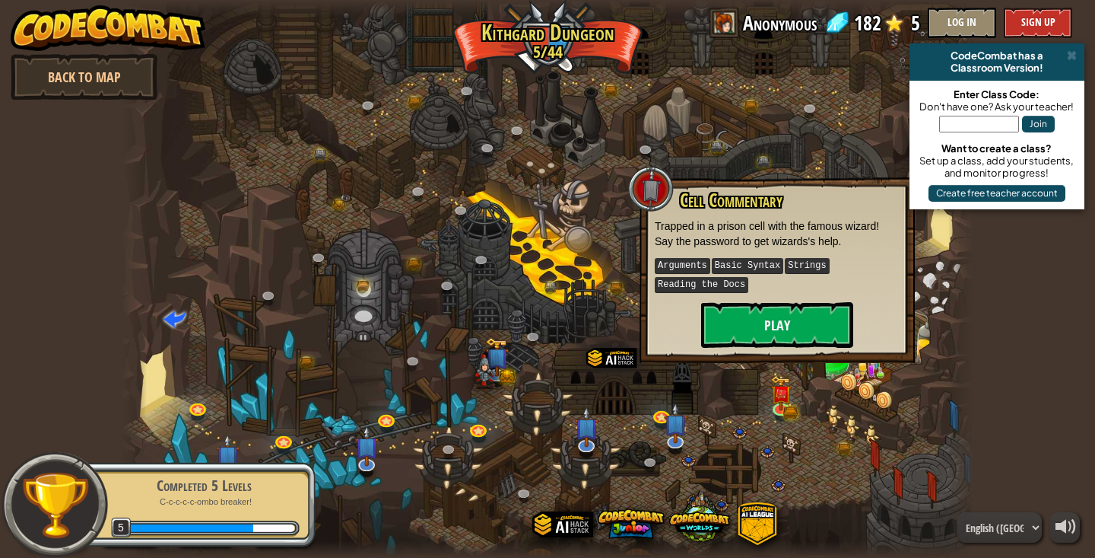
click at [790, 322] on button "Play" at bounding box center [777, 325] width 152 height 46
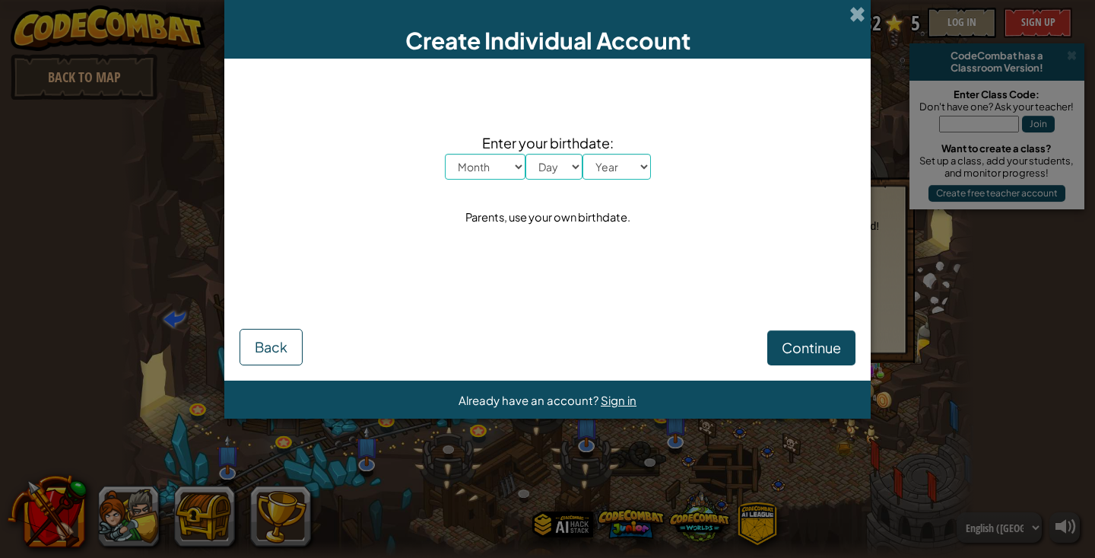
click at [804, 346] on span "Continue" at bounding box center [811, 347] width 59 height 17
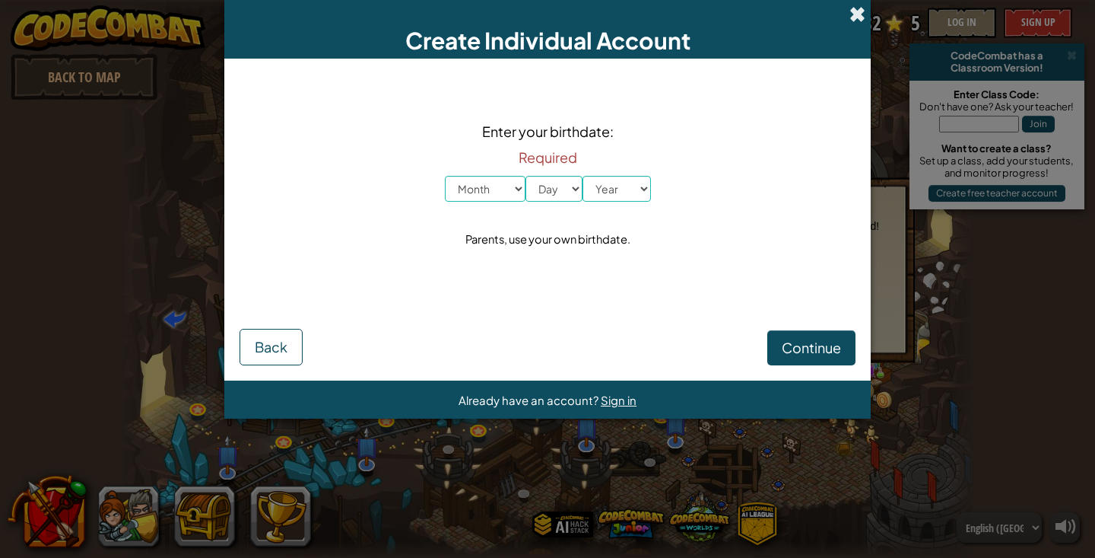
click at [850, 11] on span at bounding box center [858, 14] width 16 height 16
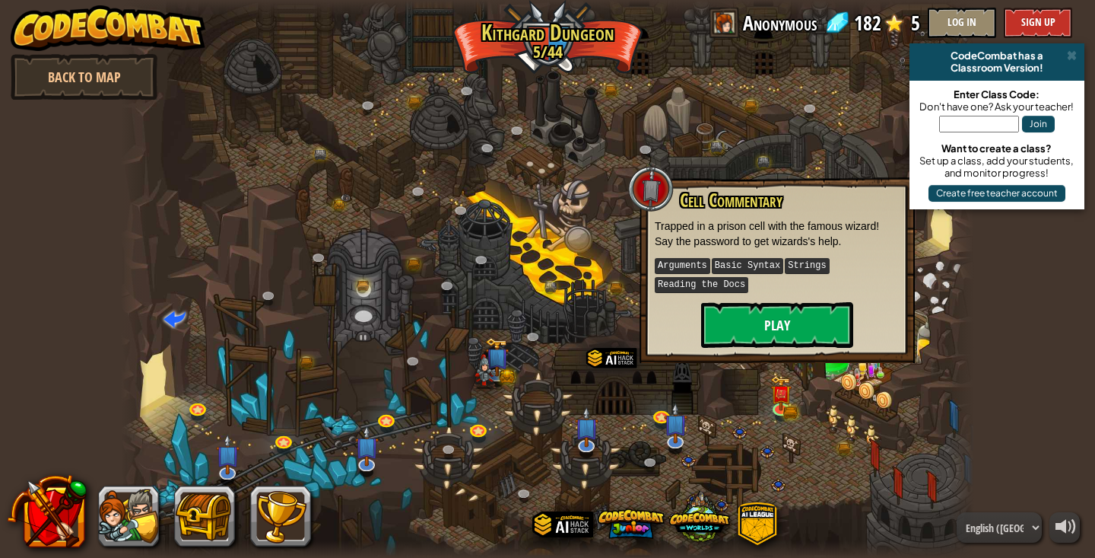
click at [783, 316] on button "Play" at bounding box center [777, 325] width 152 height 46
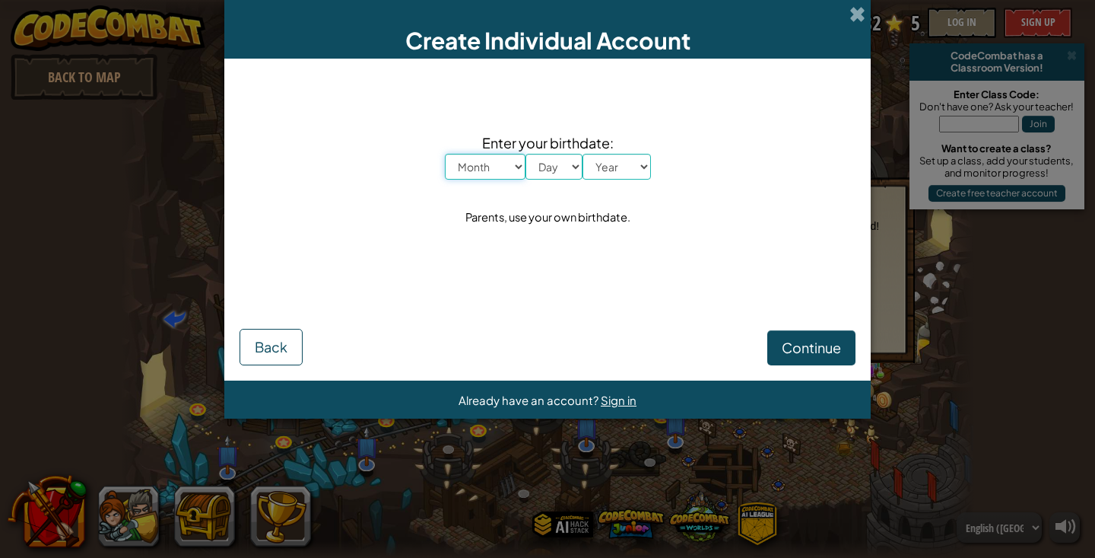
select select "2"
select select "9"
select select "2007"
click at [782, 344] on span "Continue" at bounding box center [811, 347] width 59 height 17
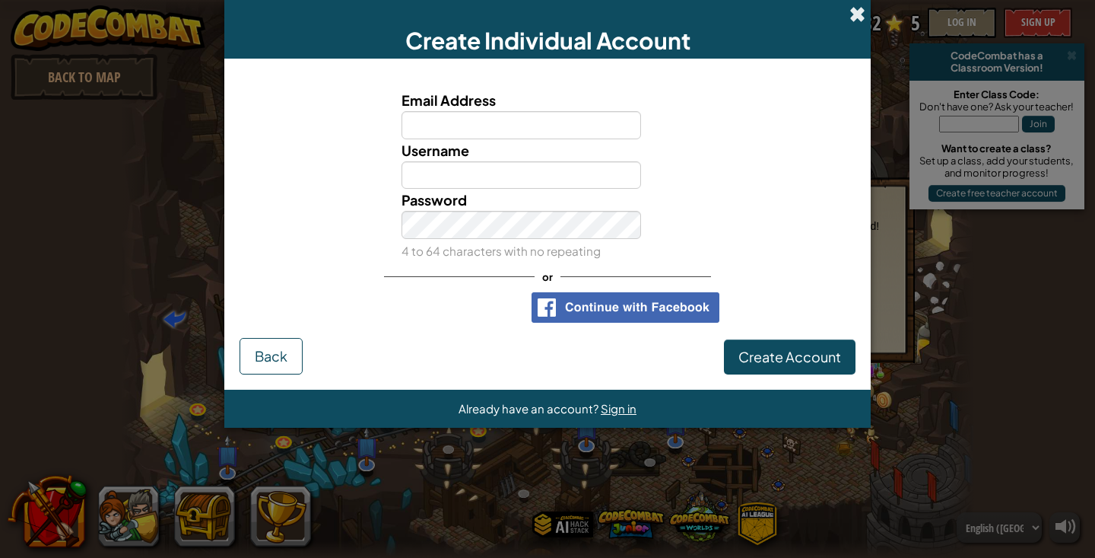
click at [861, 9] on span at bounding box center [858, 14] width 16 height 16
